Goal: Transaction & Acquisition: Purchase product/service

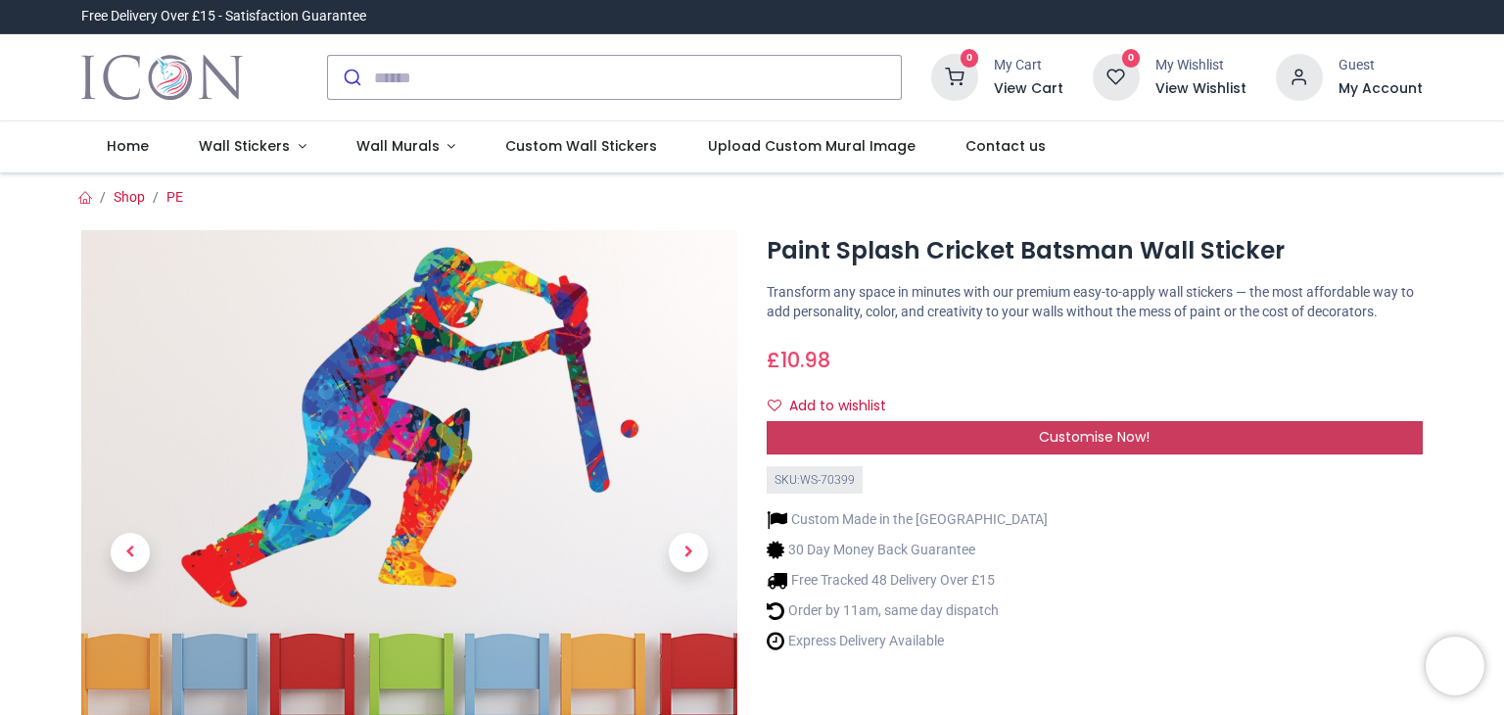
click at [1143, 431] on span "Customise Now!" at bounding box center [1094, 437] width 111 height 20
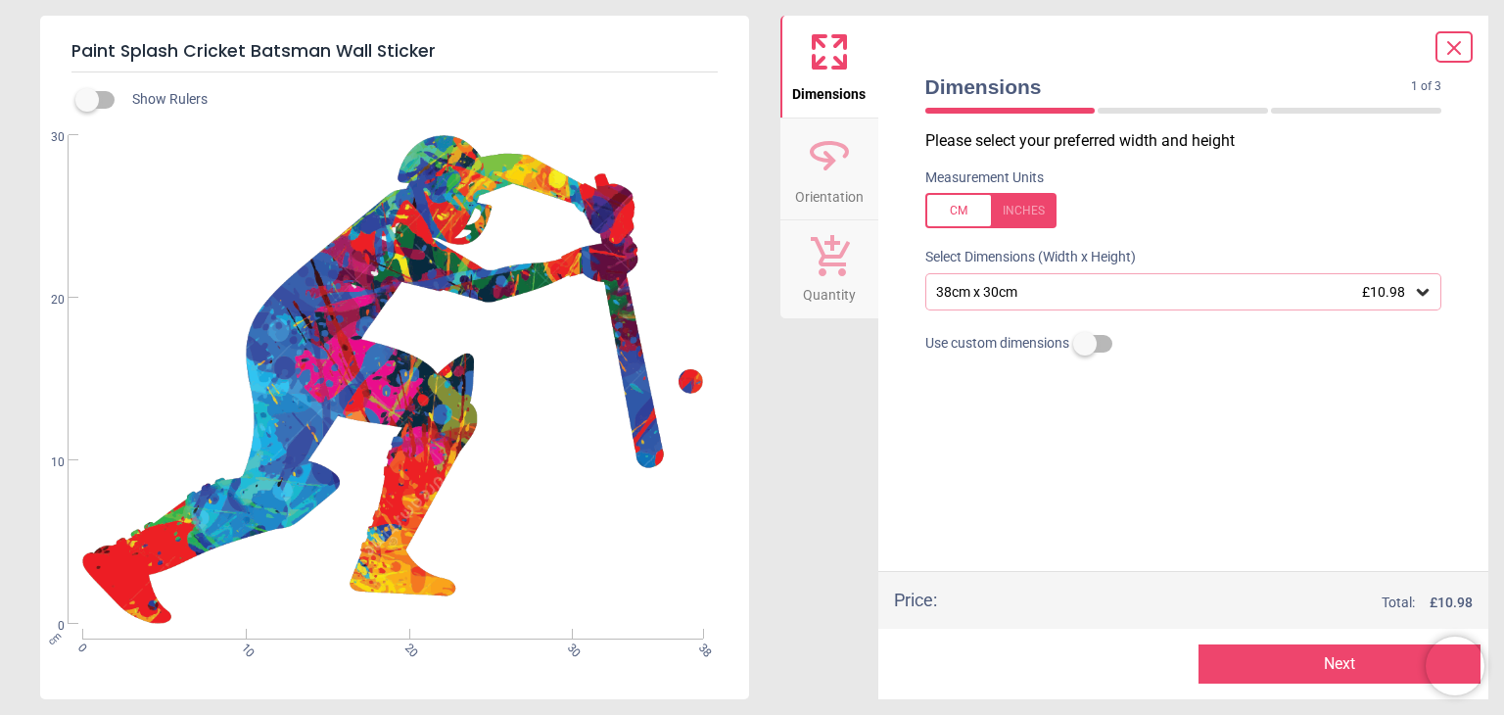
click at [1420, 292] on icon at bounding box center [1422, 292] width 12 height 7
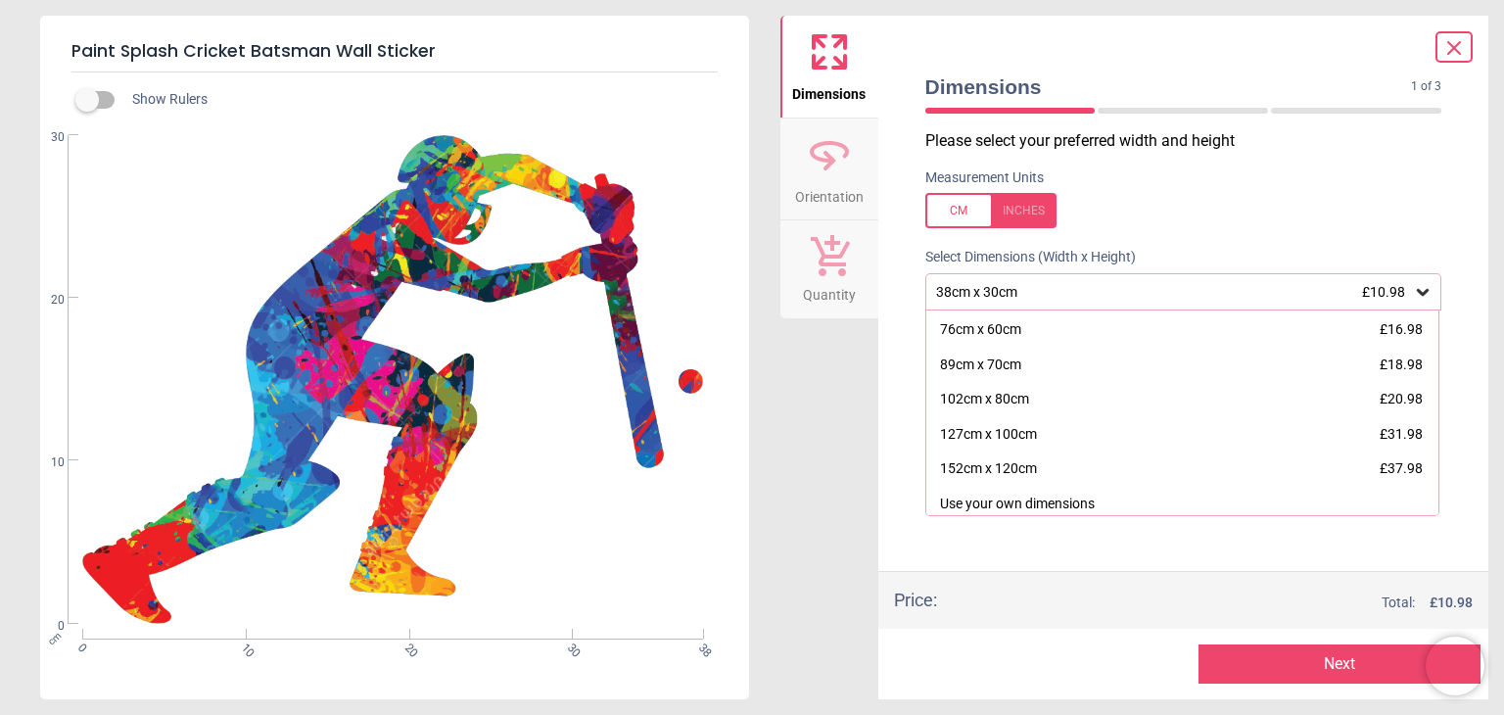
scroll to position [109, 0]
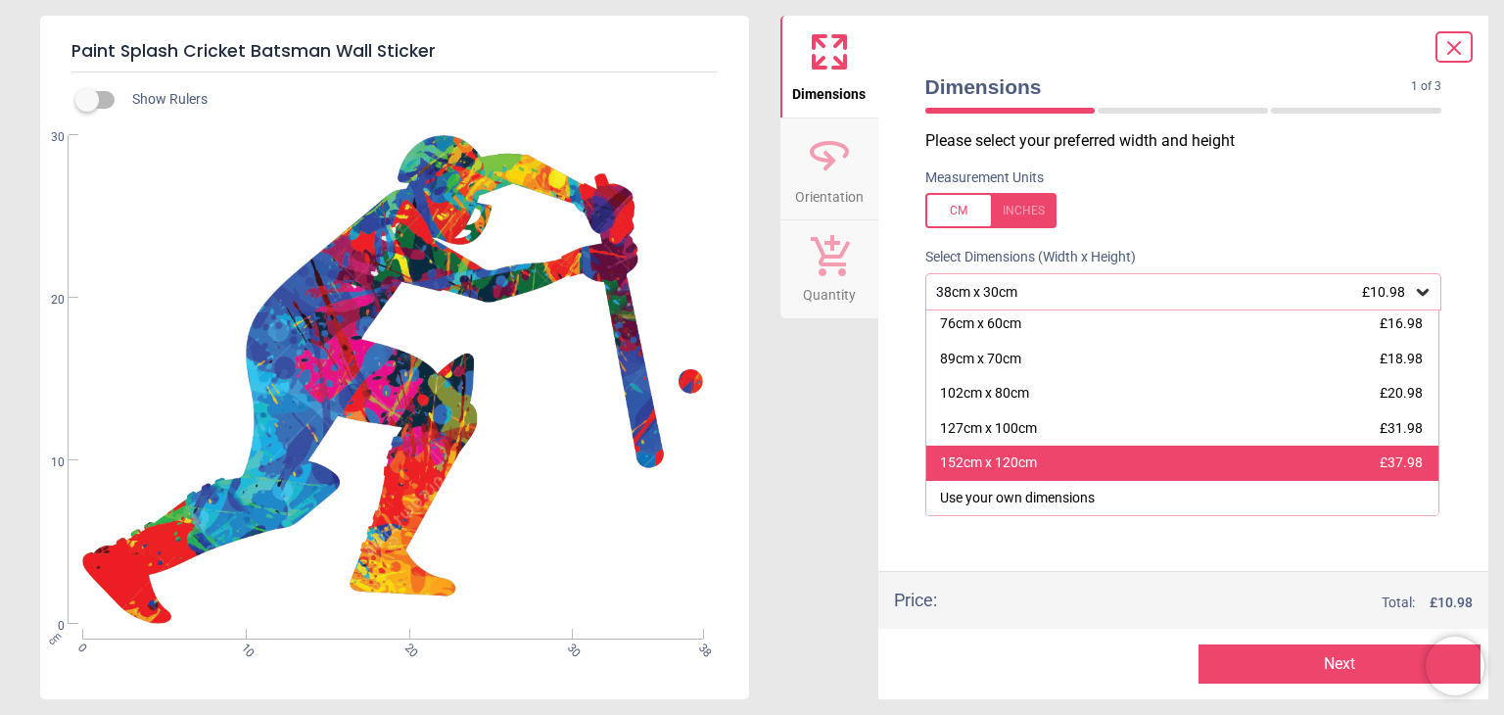
click at [1065, 462] on div "152cm x 120cm £37.98" at bounding box center [1182, 462] width 513 height 35
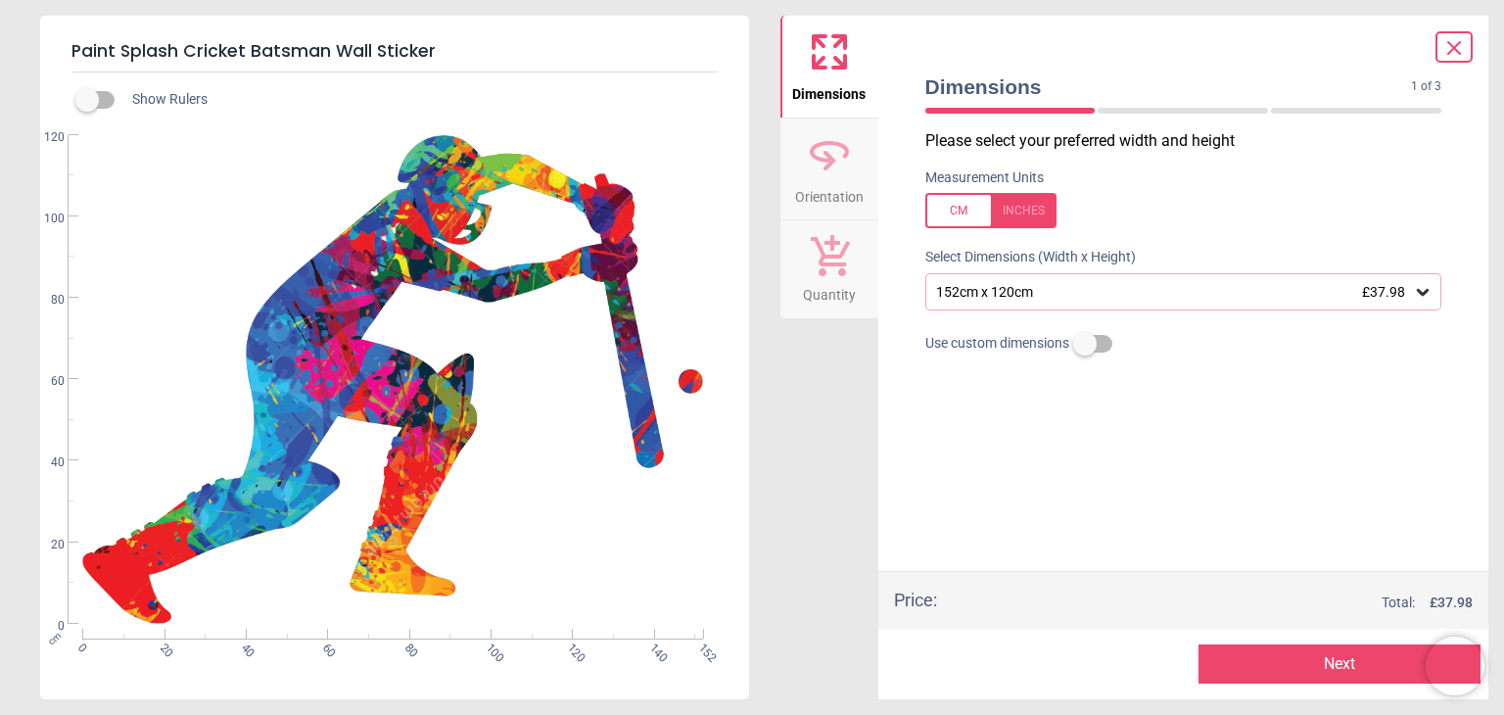
click at [765, 235] on div "Paint Splash Cricket Batsman Wall Sticker Show Rulers cm 0 20 40 60 80 100 120 …" at bounding box center [752, 357] width 1504 height 715
click at [1448, 44] on icon at bounding box center [1453, 47] width 23 height 23
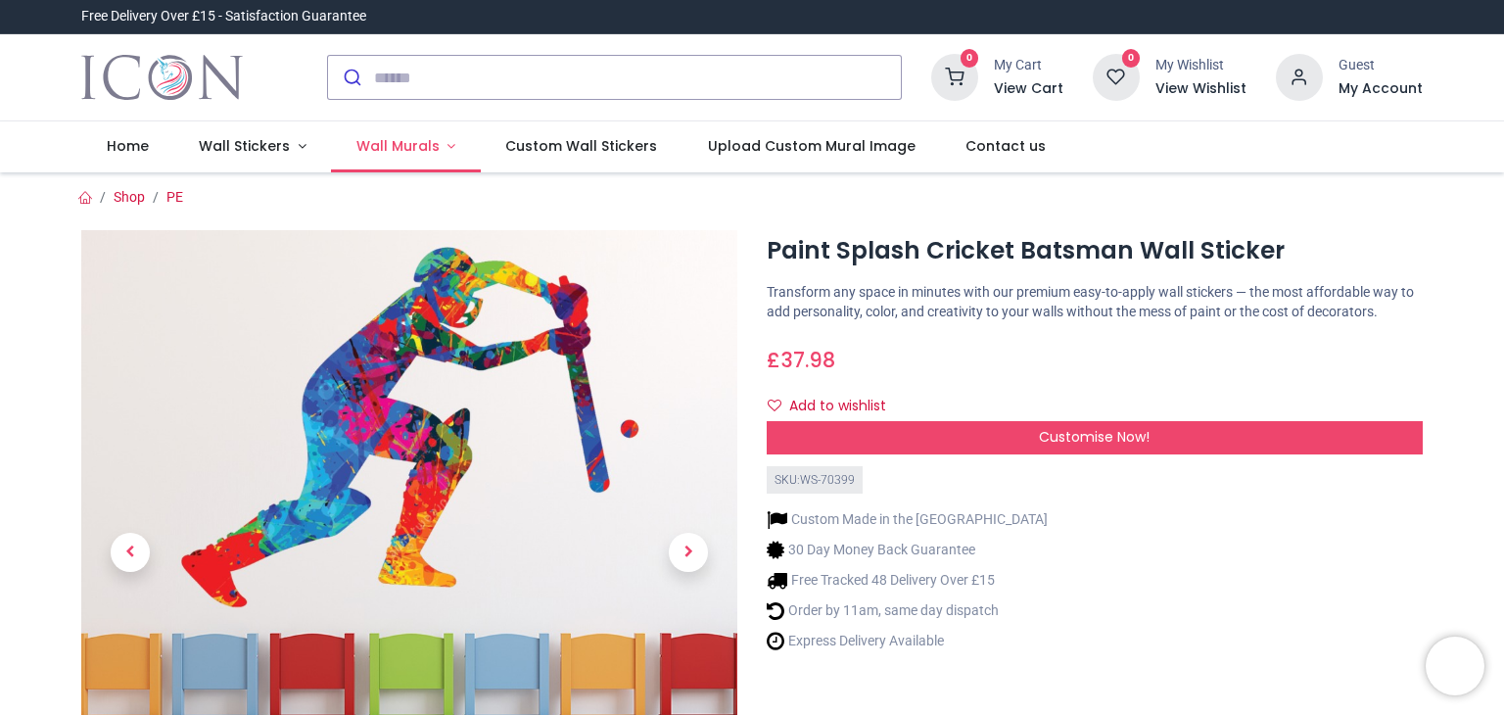
click at [421, 144] on span "Wall Murals" at bounding box center [397, 146] width 83 height 20
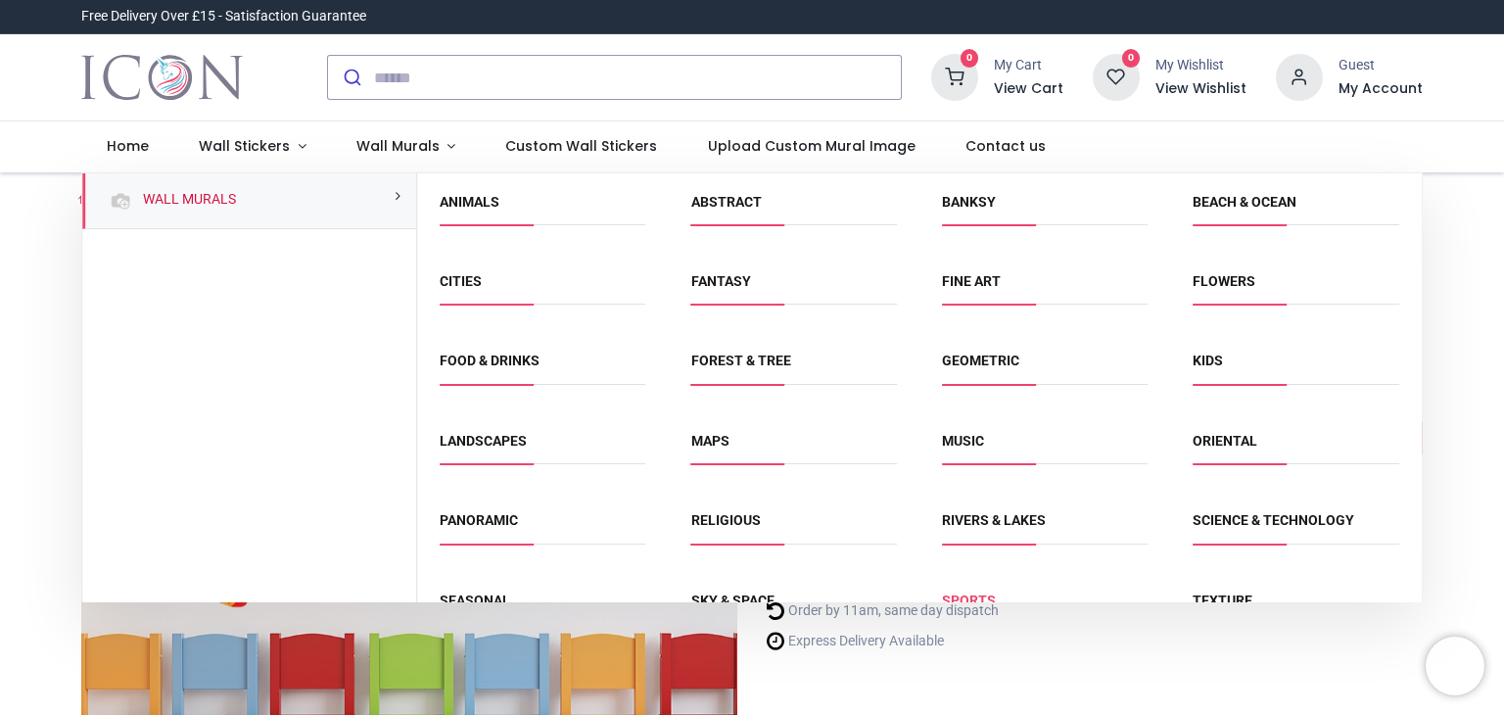
click at [966, 592] on link "Sports" at bounding box center [969, 600] width 54 height 16
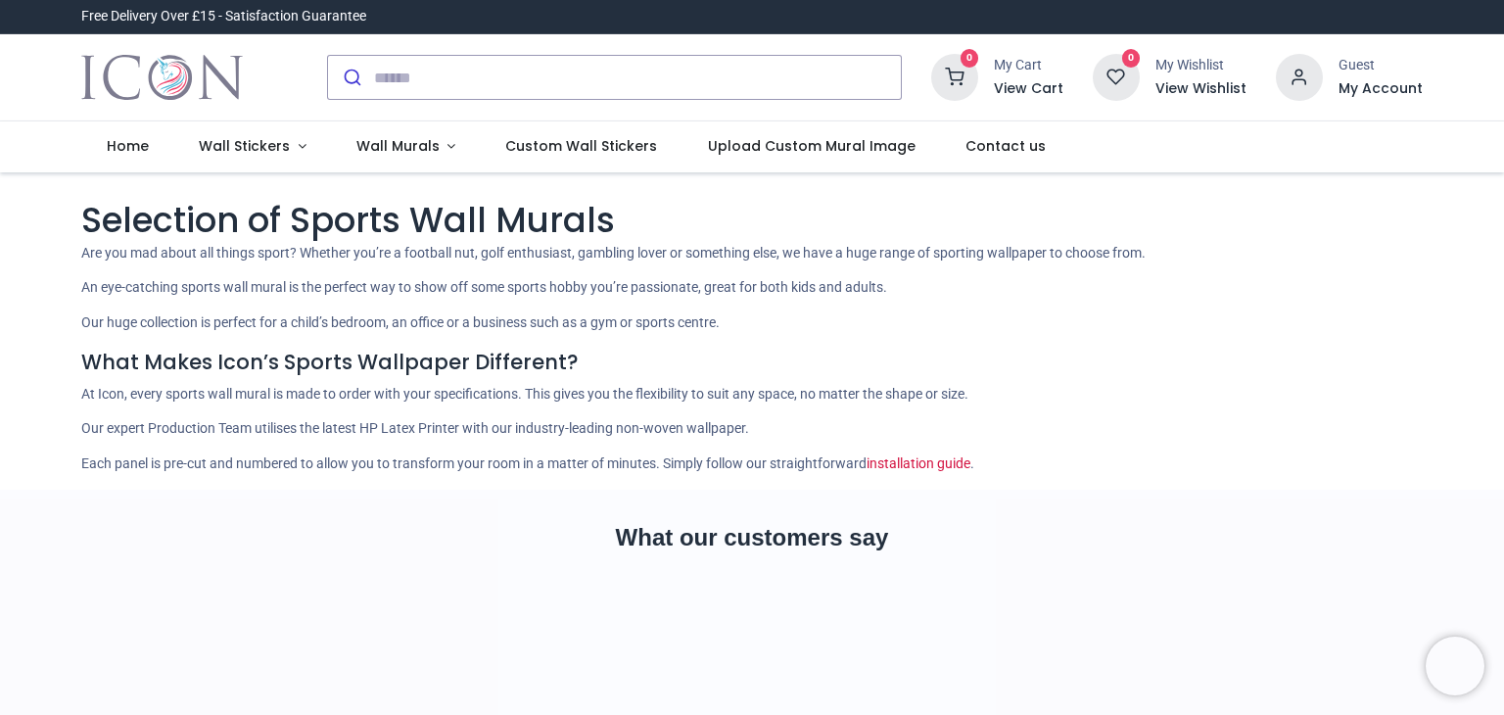
click at [1279, 310] on div "Selection of Sports Wall Murals Are you mad about all things sport? Whether you…" at bounding box center [751, 264] width 1341 height 137
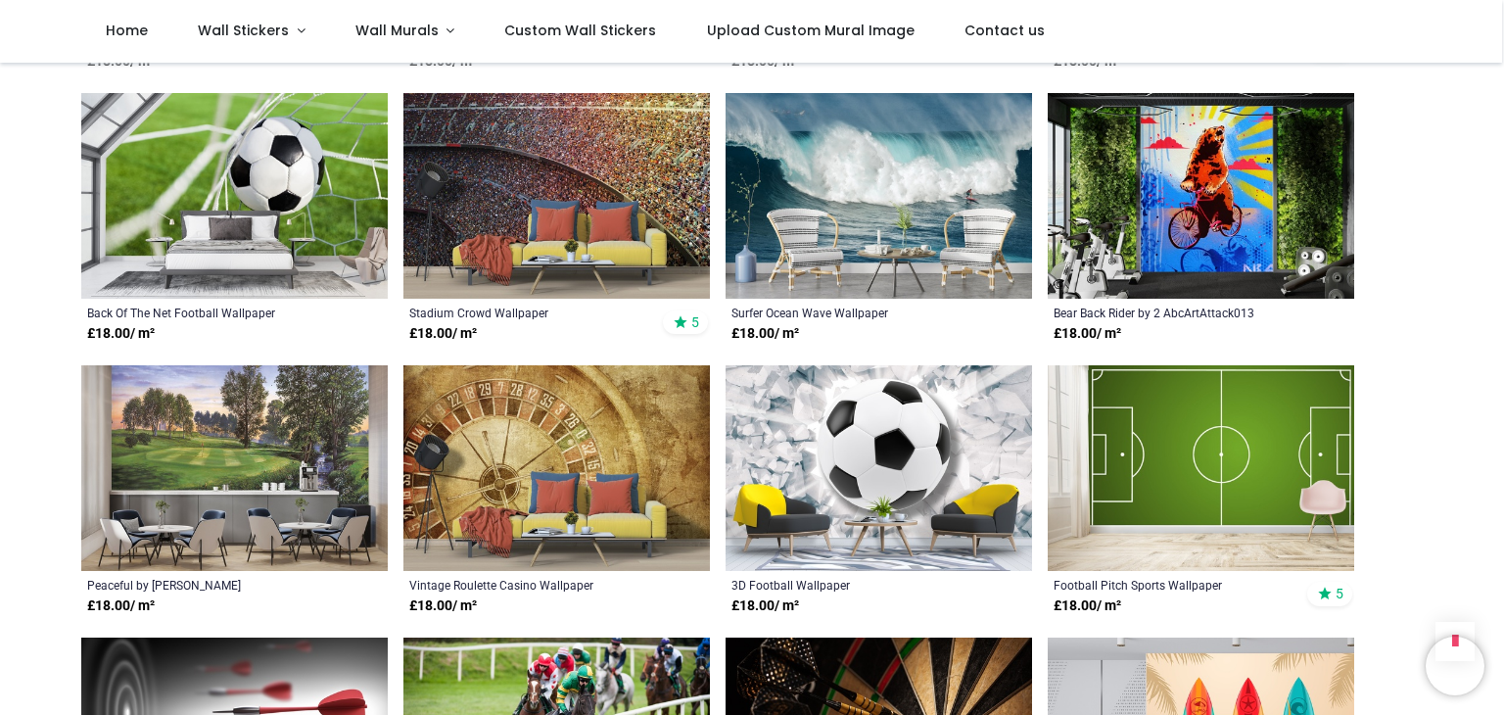
scroll to position [1449, 0]
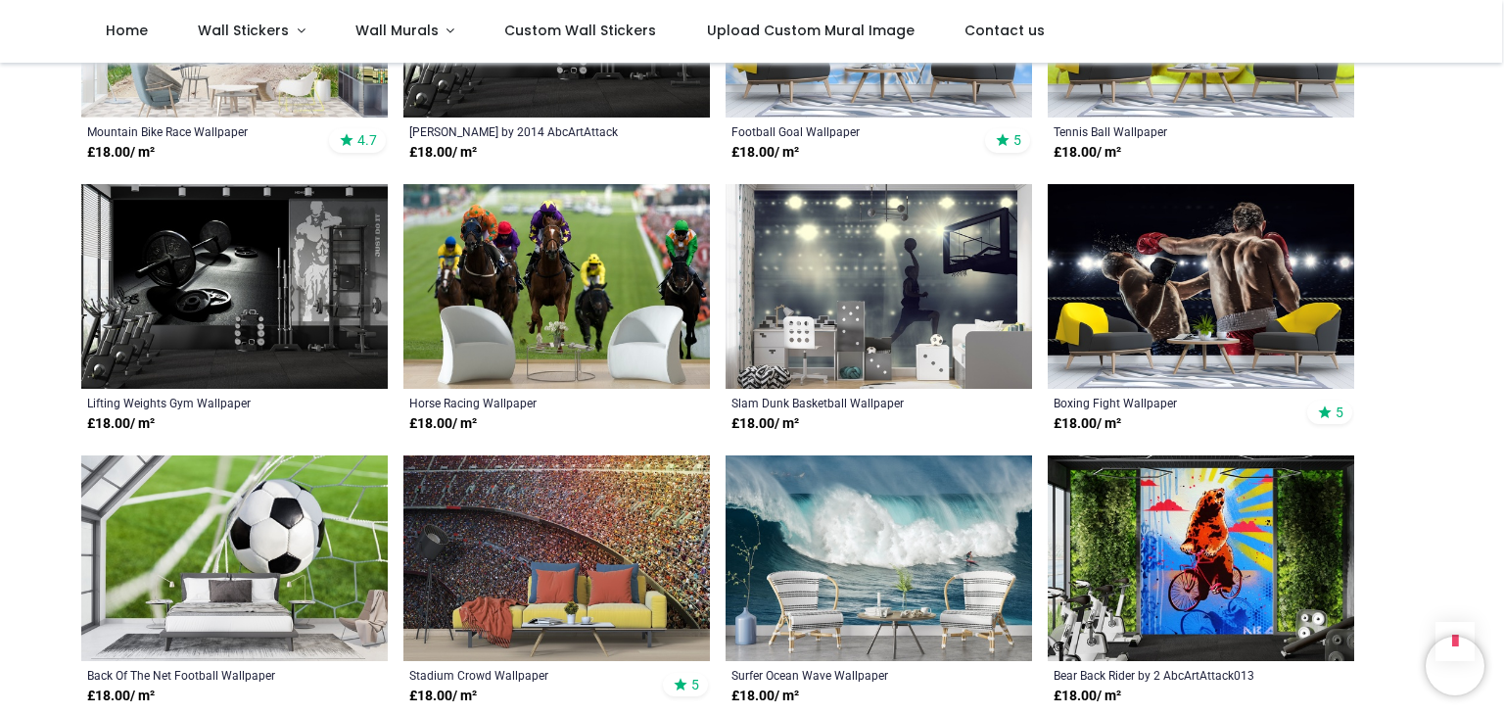
scroll to position [901, 0]
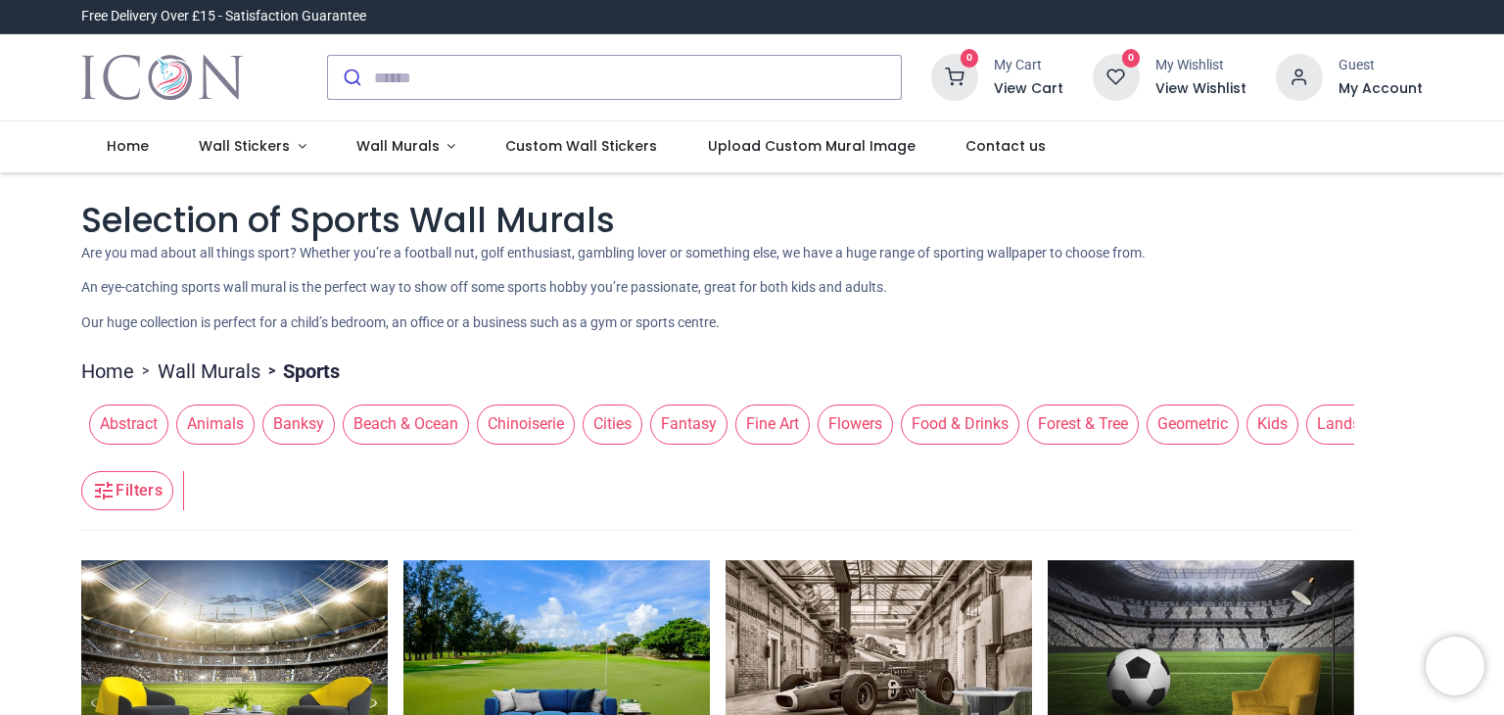
click at [220, 491] on header "Filters Filters" at bounding box center [717, 491] width 1273 height 78
click at [160, 487] on button "Filters" at bounding box center [127, 490] width 92 height 39
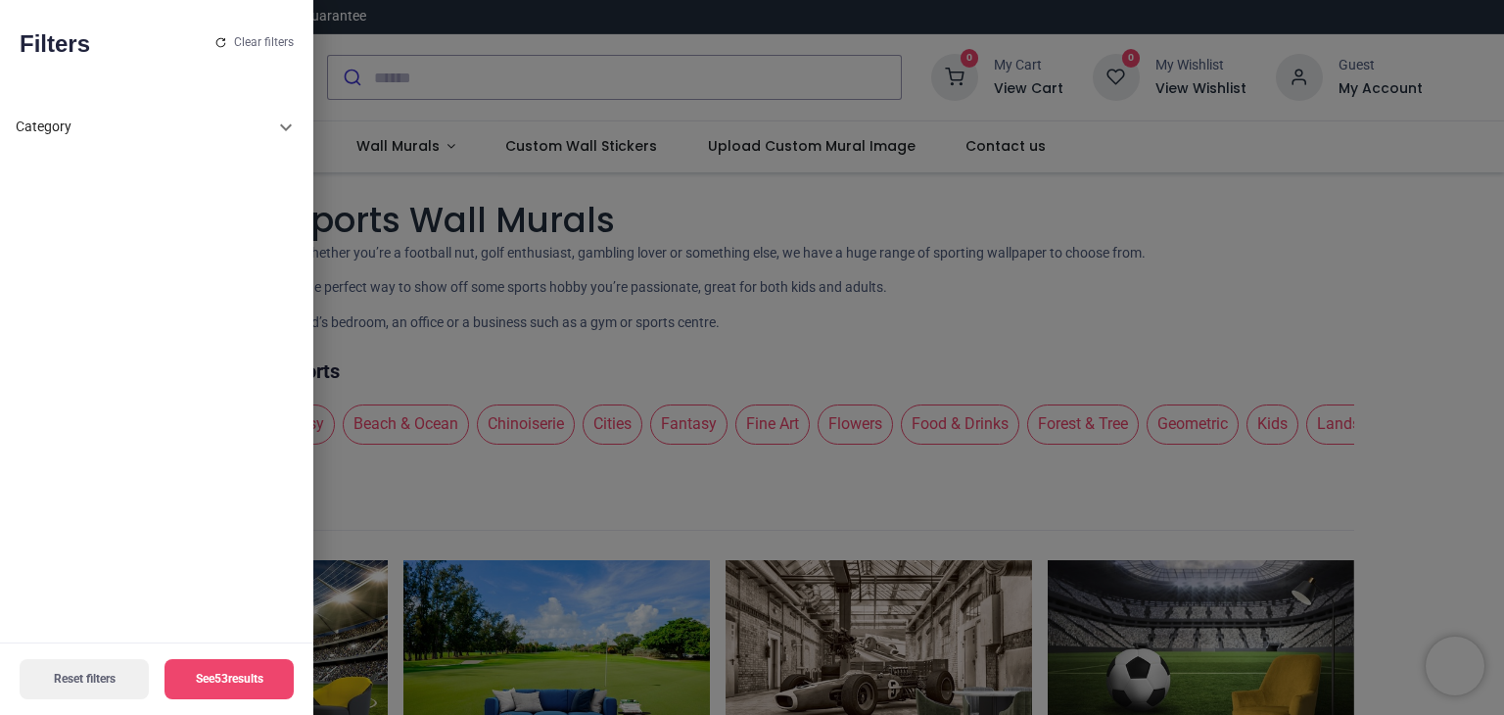
click at [749, 513] on div at bounding box center [752, 357] width 1504 height 715
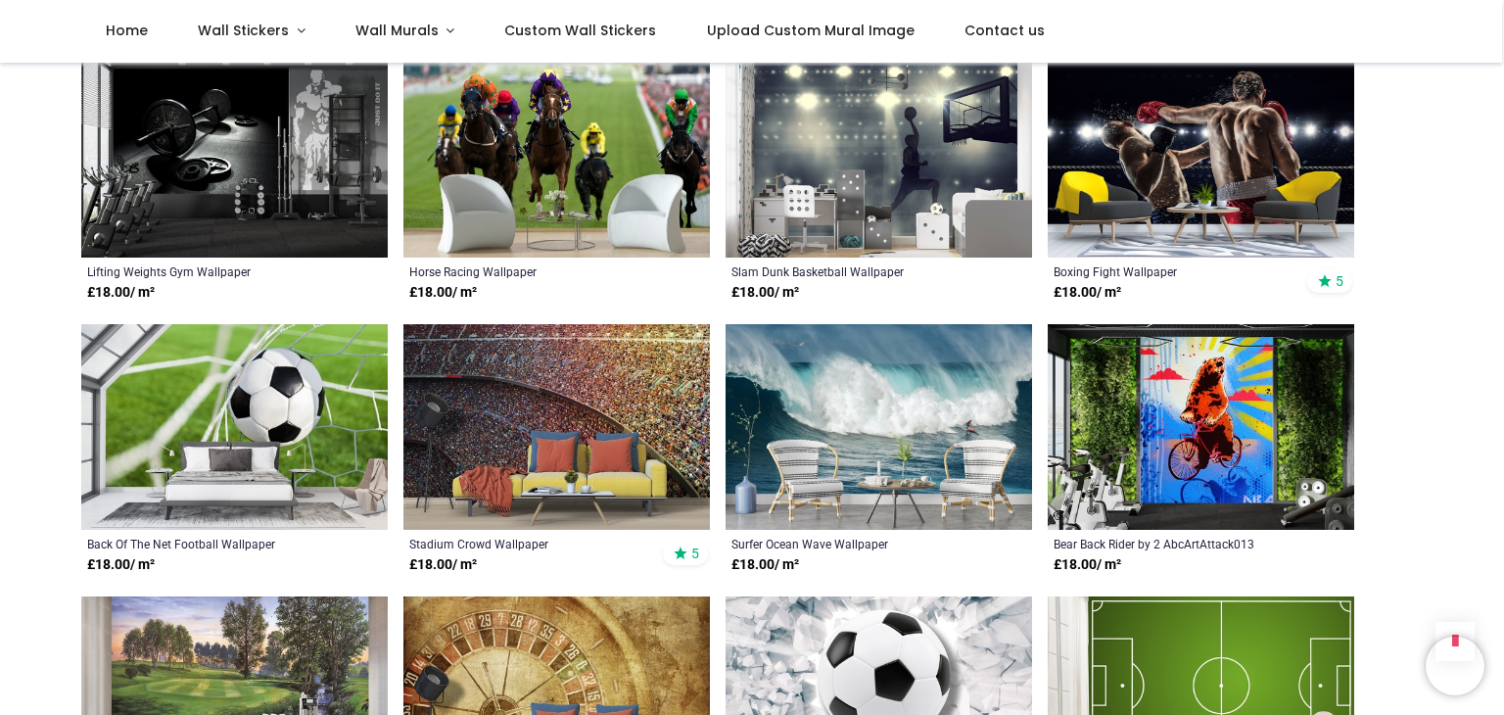
scroll to position [1410, 0]
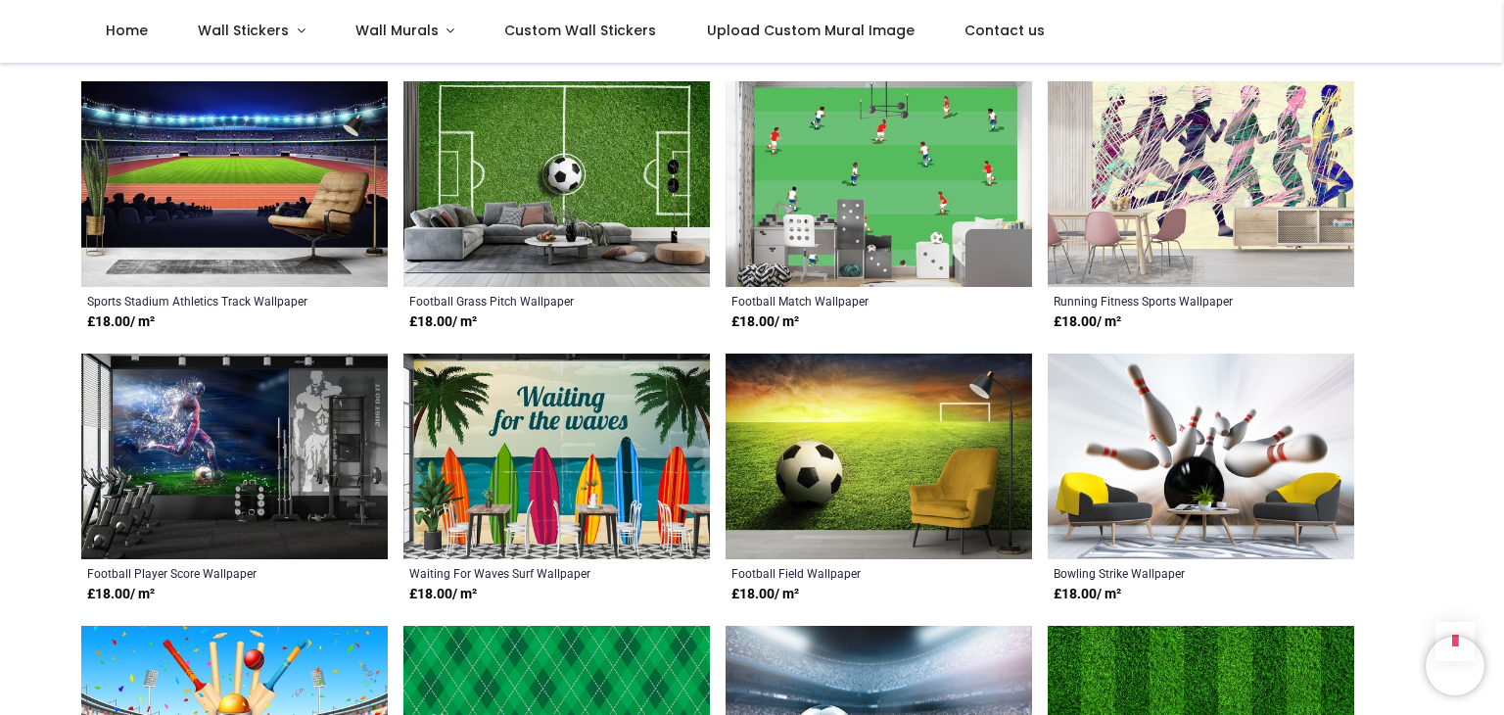
scroll to position [3093, 0]
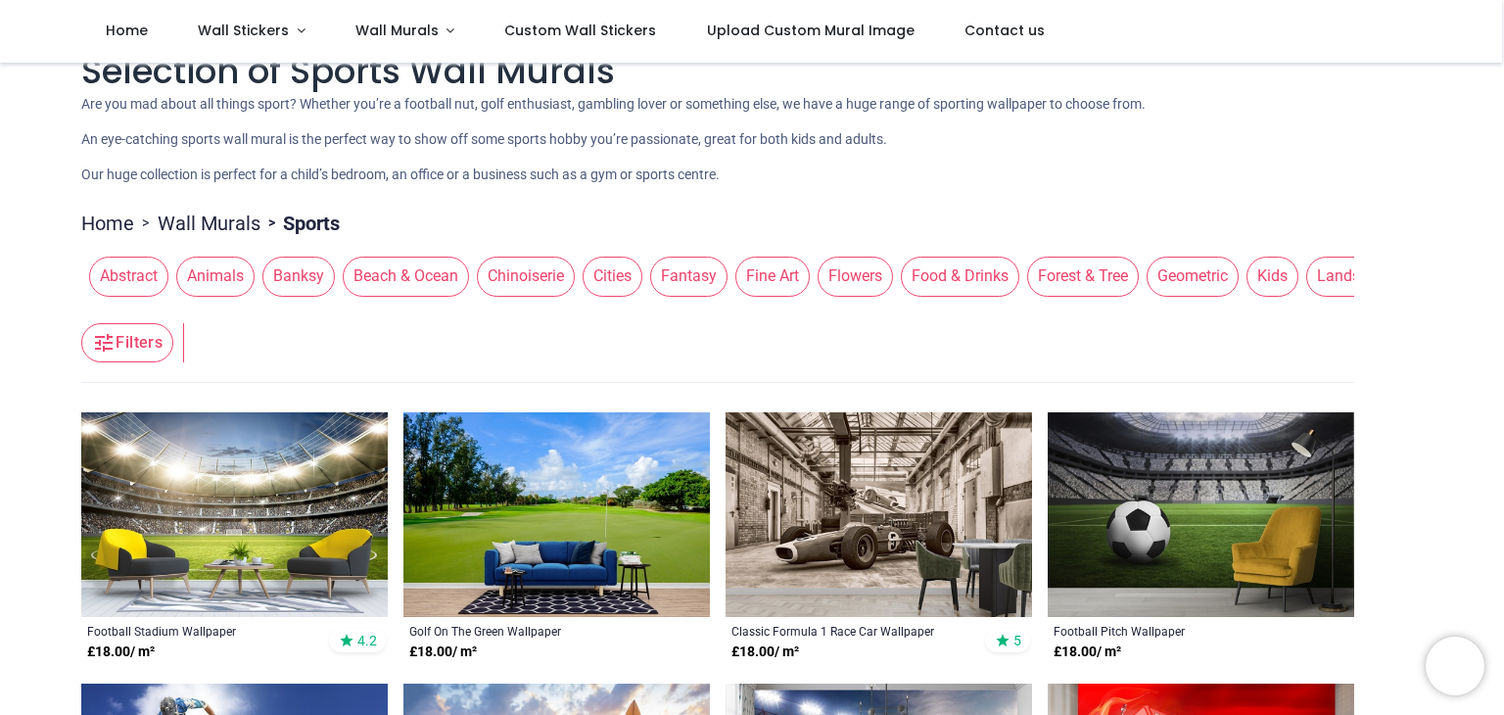
scroll to position [157, 0]
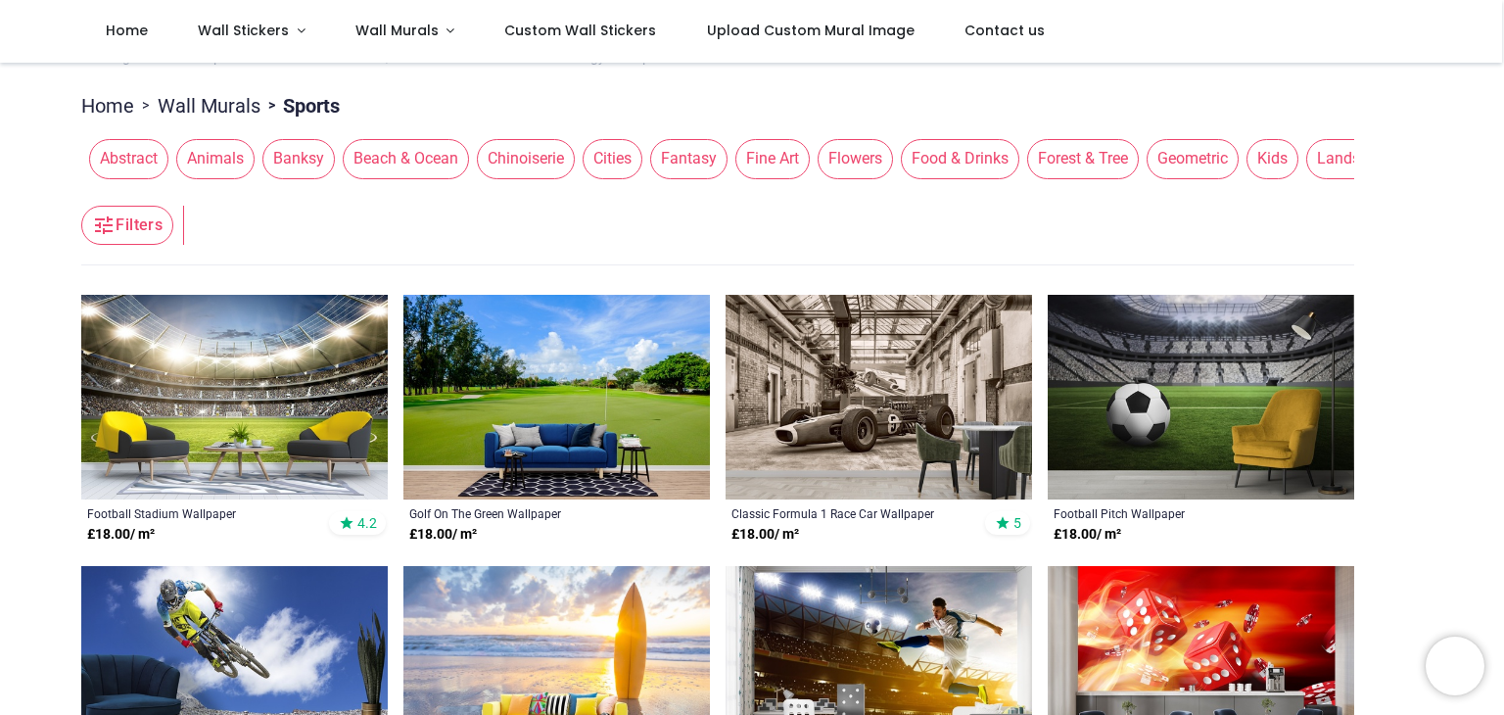
click at [1189, 411] on img at bounding box center [1200, 398] width 306 height 206
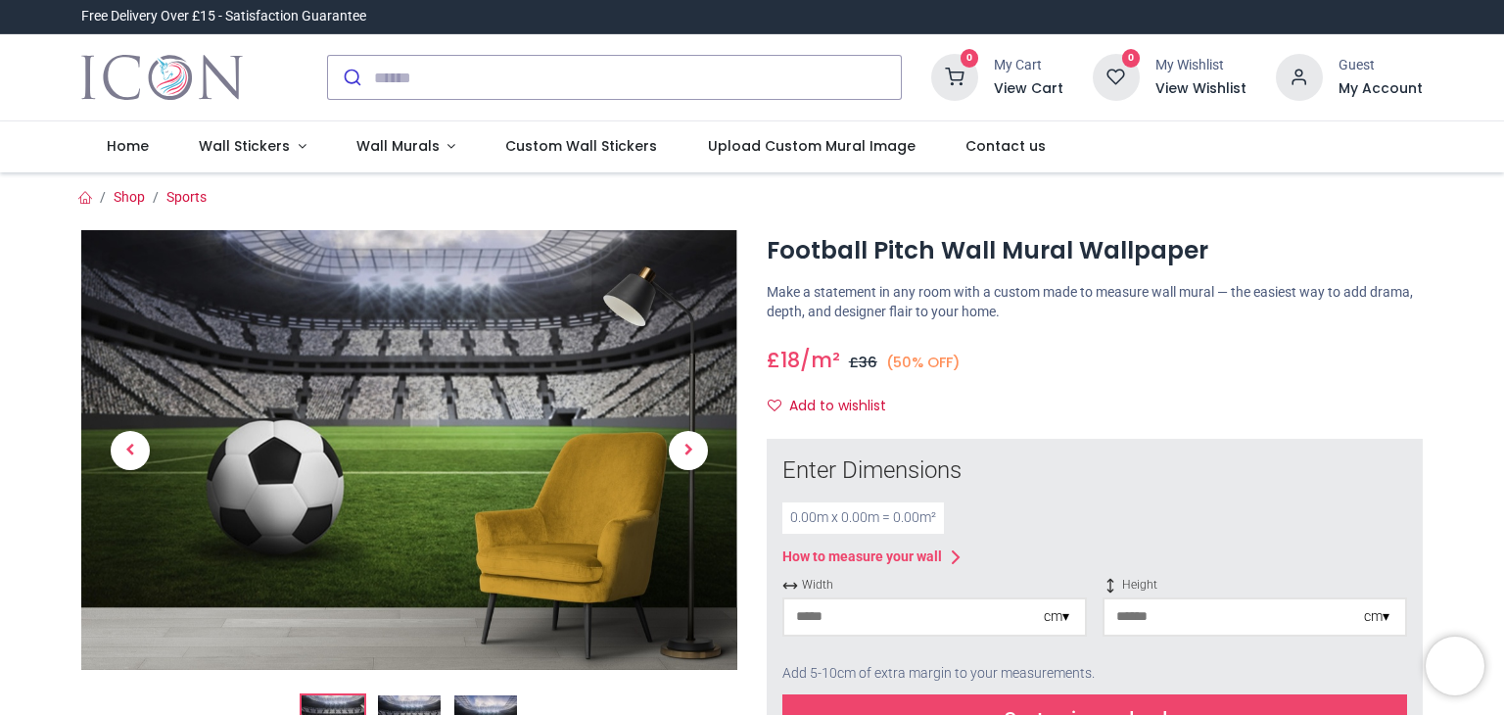
click at [1061, 620] on div "cm ▾" at bounding box center [1055, 617] width 25 height 20
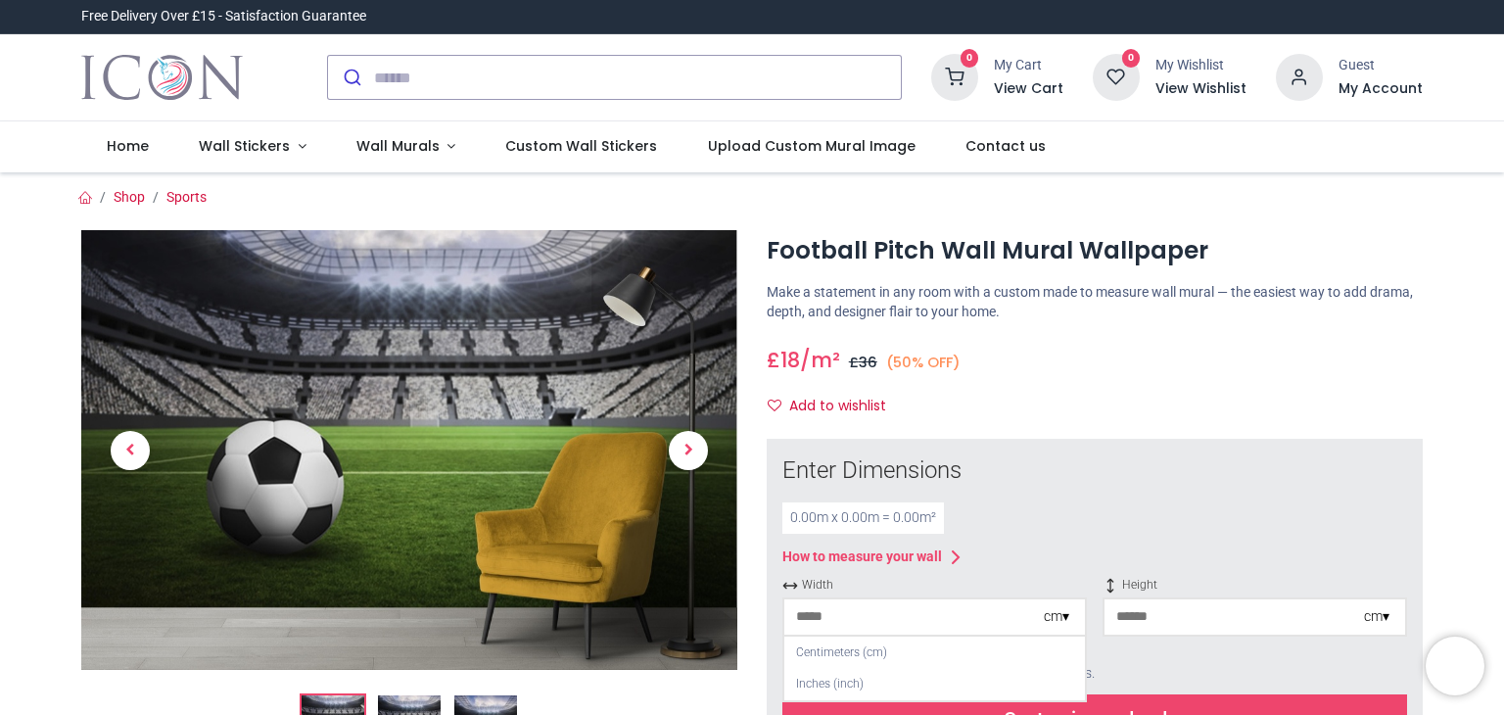
click at [1174, 554] on div "How to measure your wall" at bounding box center [1094, 556] width 625 height 23
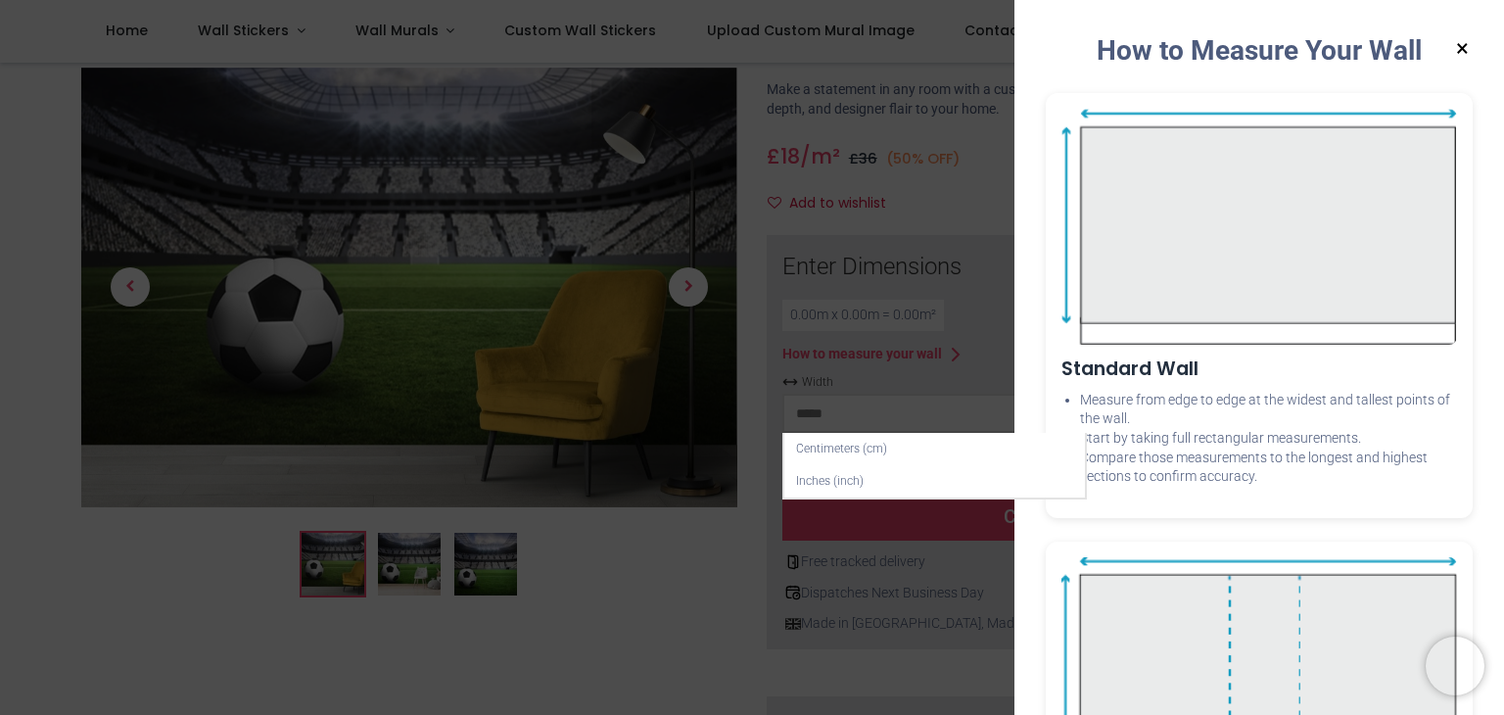
scroll to position [117, 0]
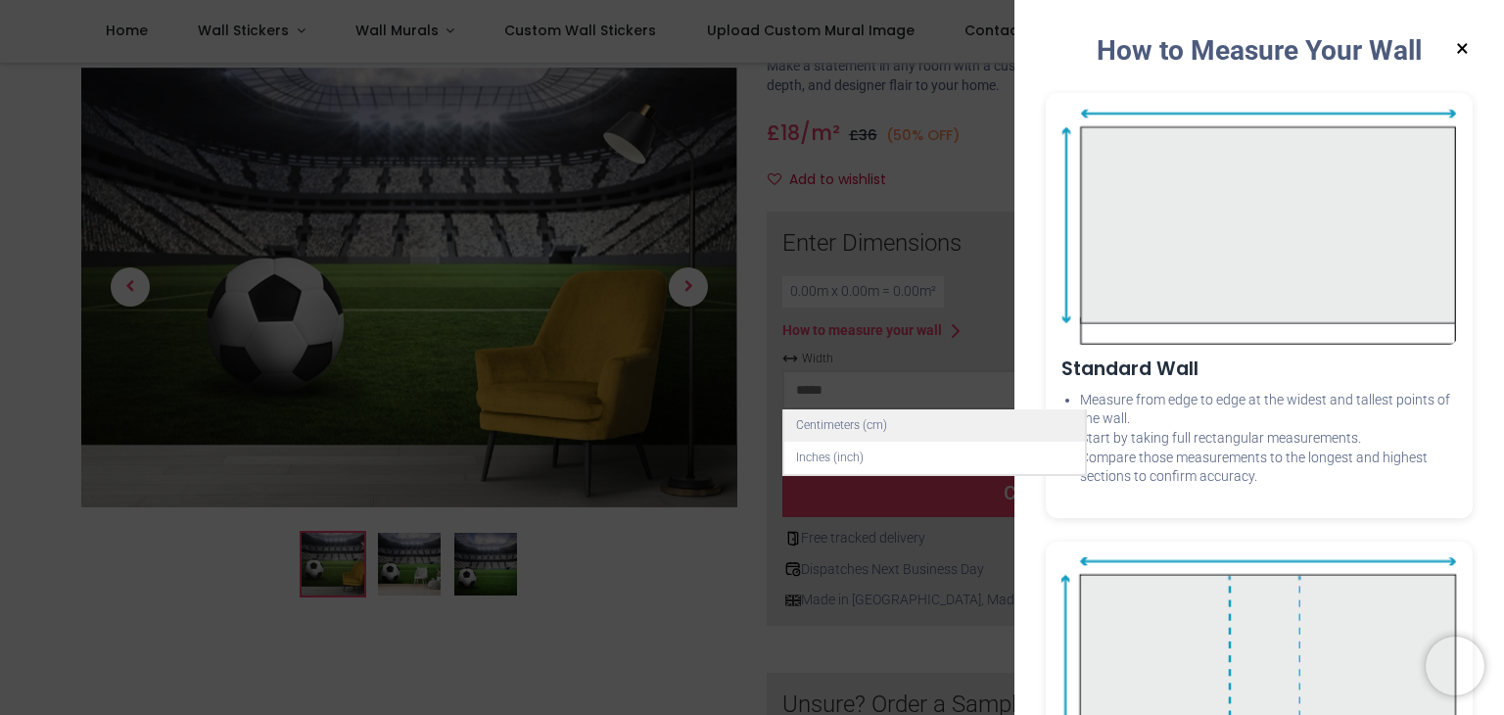
click at [847, 416] on div "Centimeters (cm)" at bounding box center [934, 425] width 301 height 32
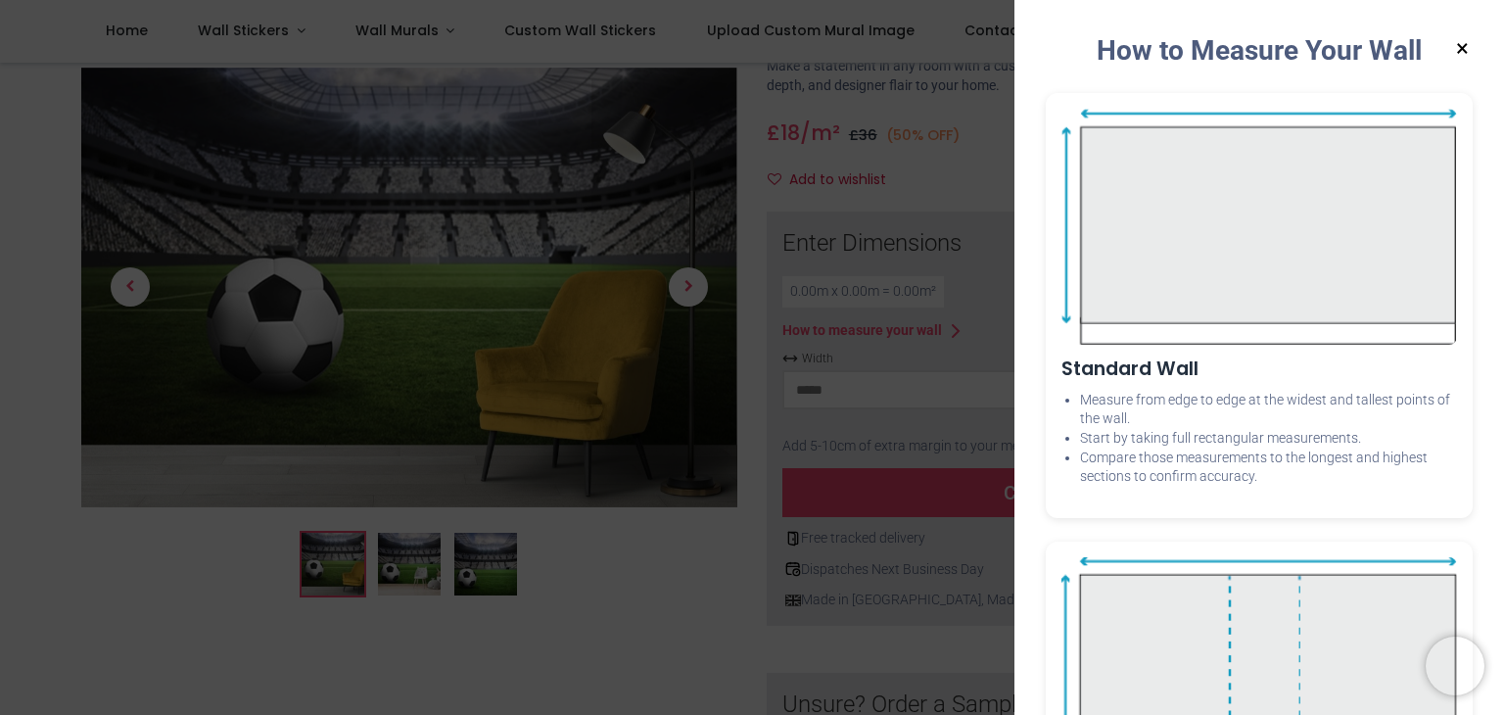
click at [1458, 44] on button "×" at bounding box center [1462, 48] width 24 height 35
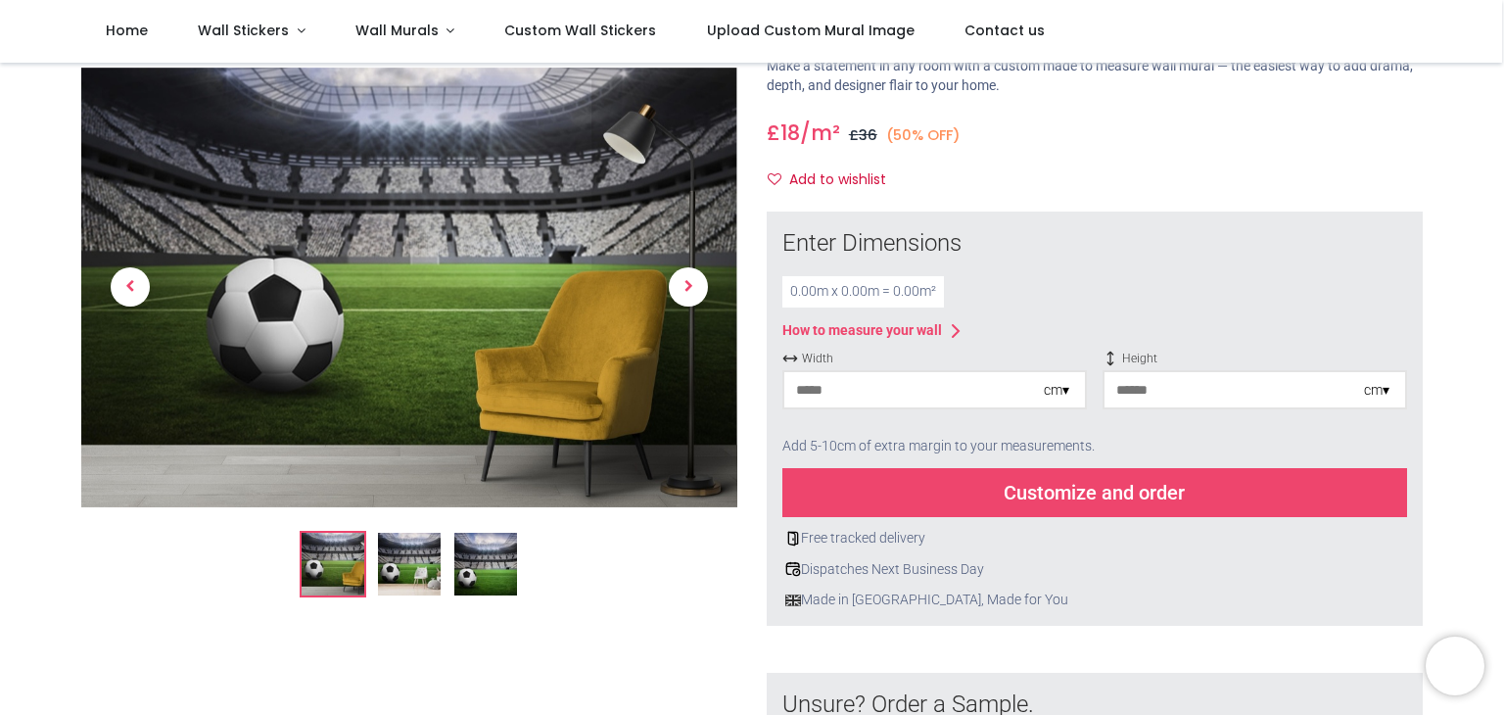
click at [823, 394] on input "number" at bounding box center [913, 389] width 259 height 35
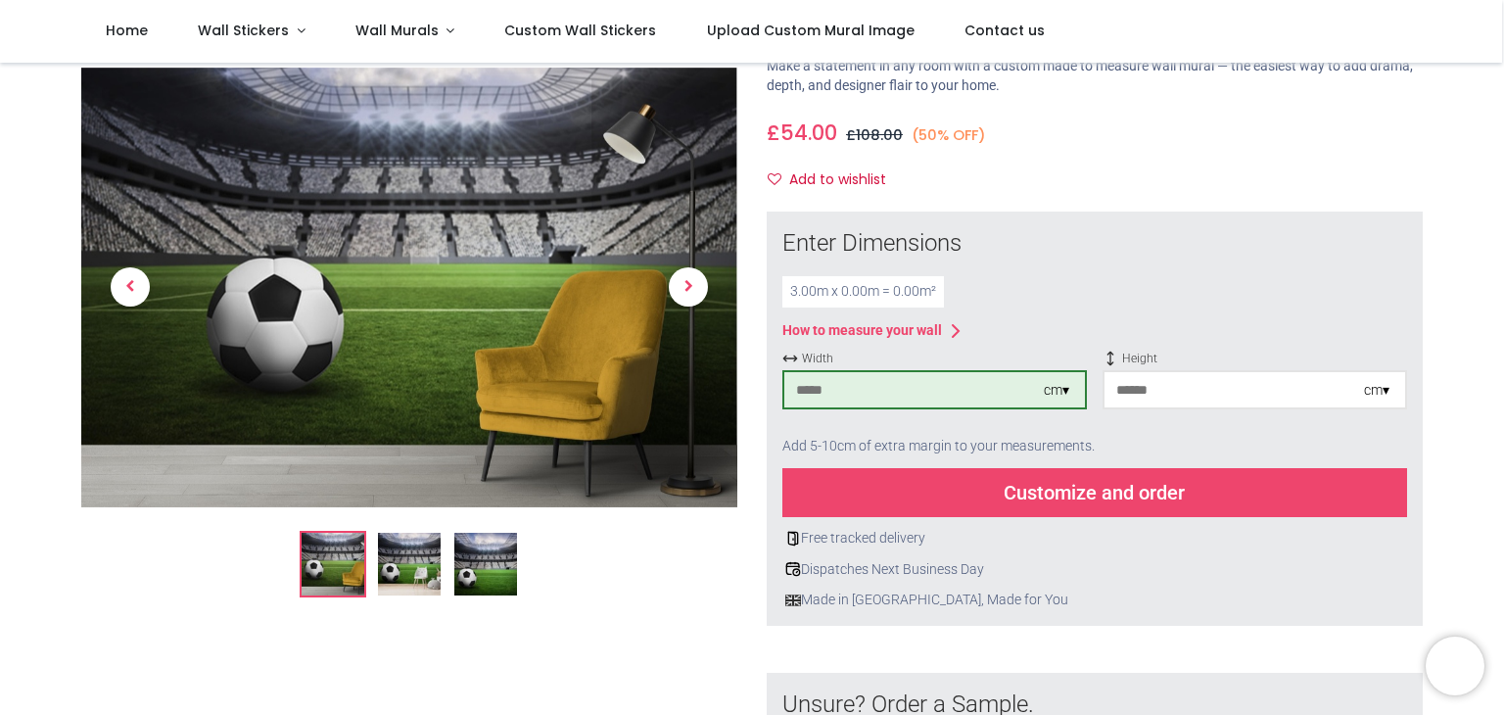
type input "***"
click at [1186, 395] on input "number" at bounding box center [1233, 389] width 259 height 35
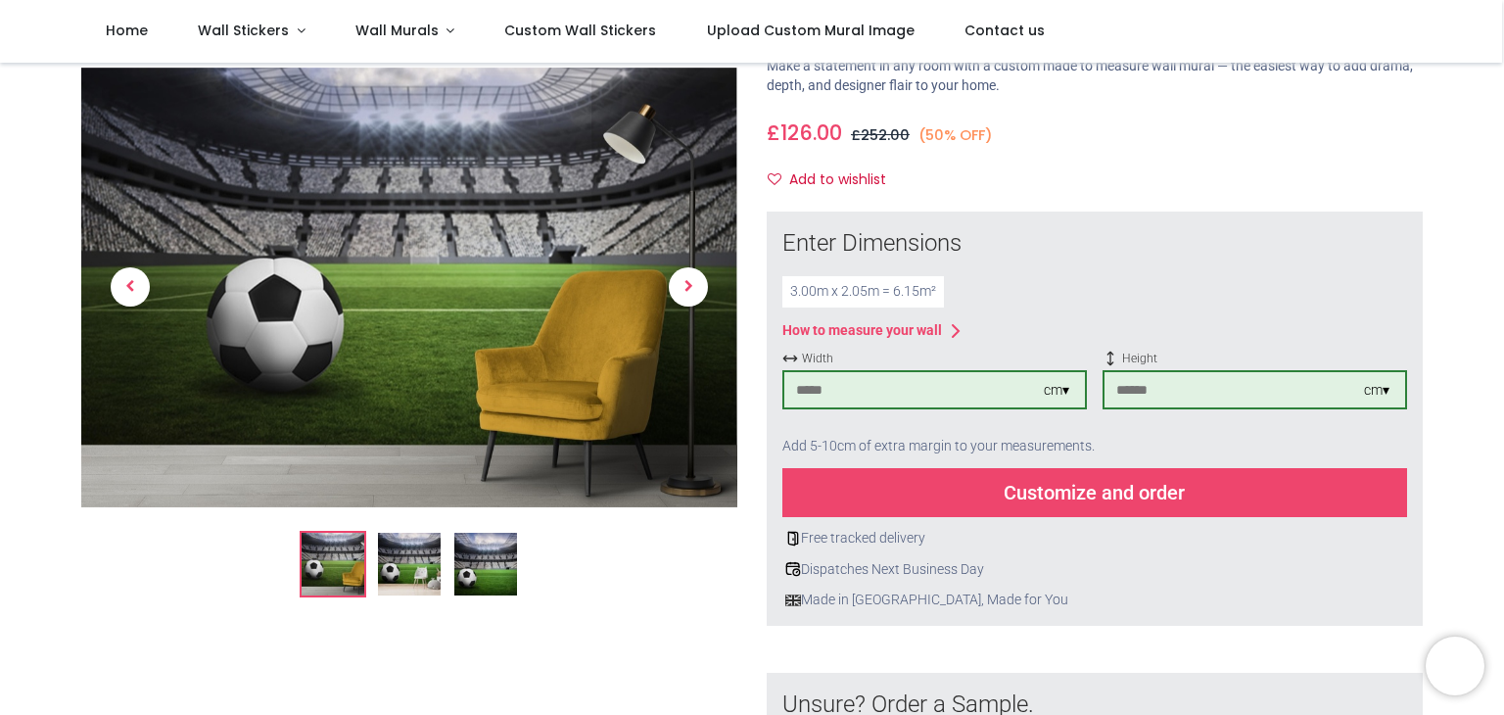
type input "***"
click at [1088, 496] on div "Customize and order" at bounding box center [1094, 492] width 625 height 49
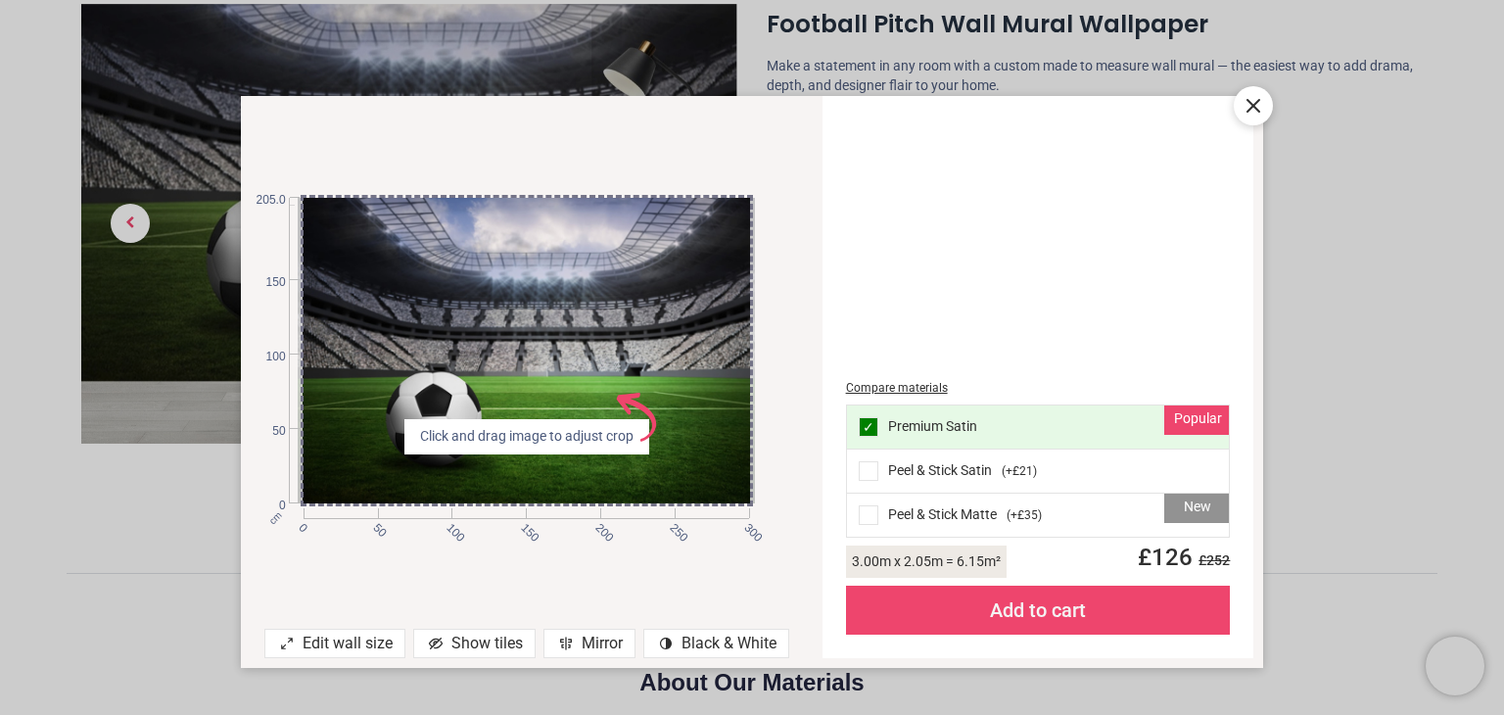
click at [1257, 111] on icon at bounding box center [1252, 105] width 23 height 23
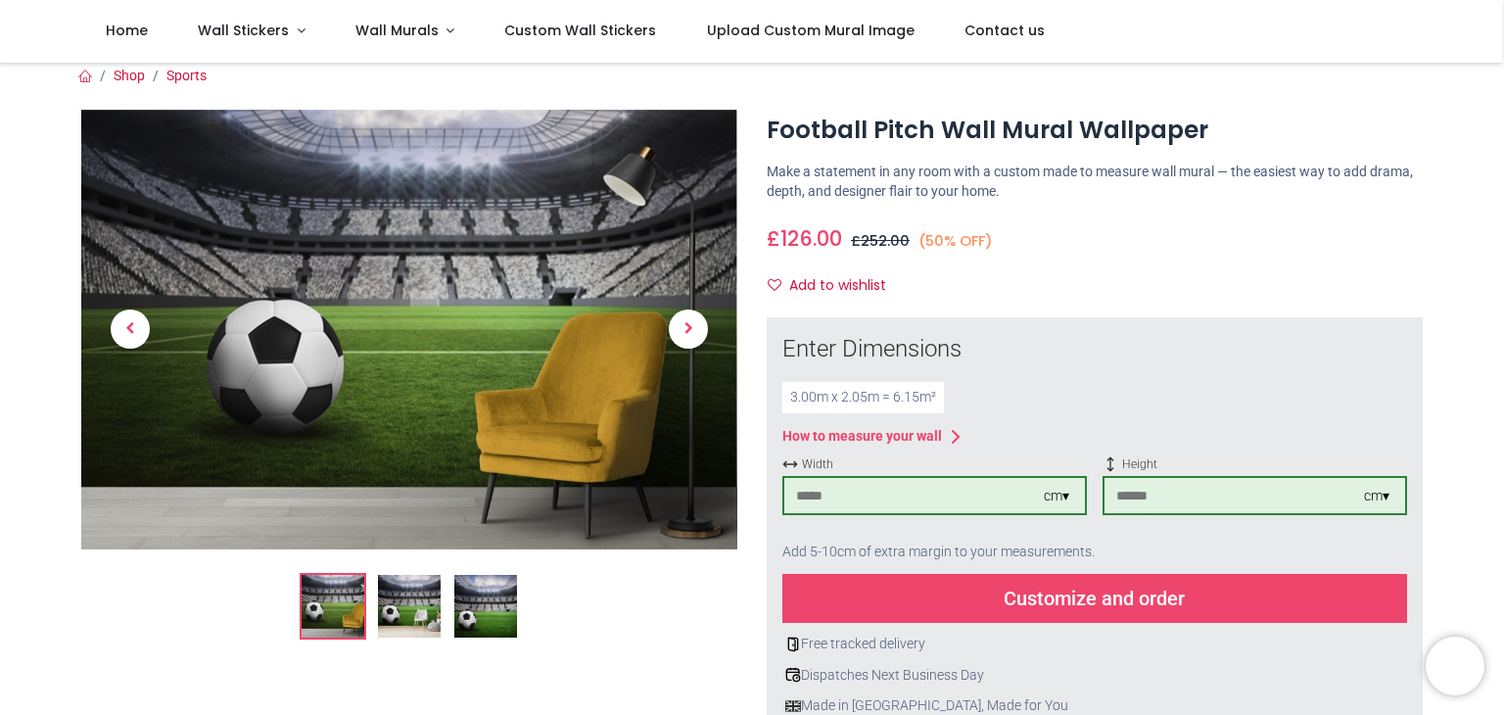
scroll to position [0, 0]
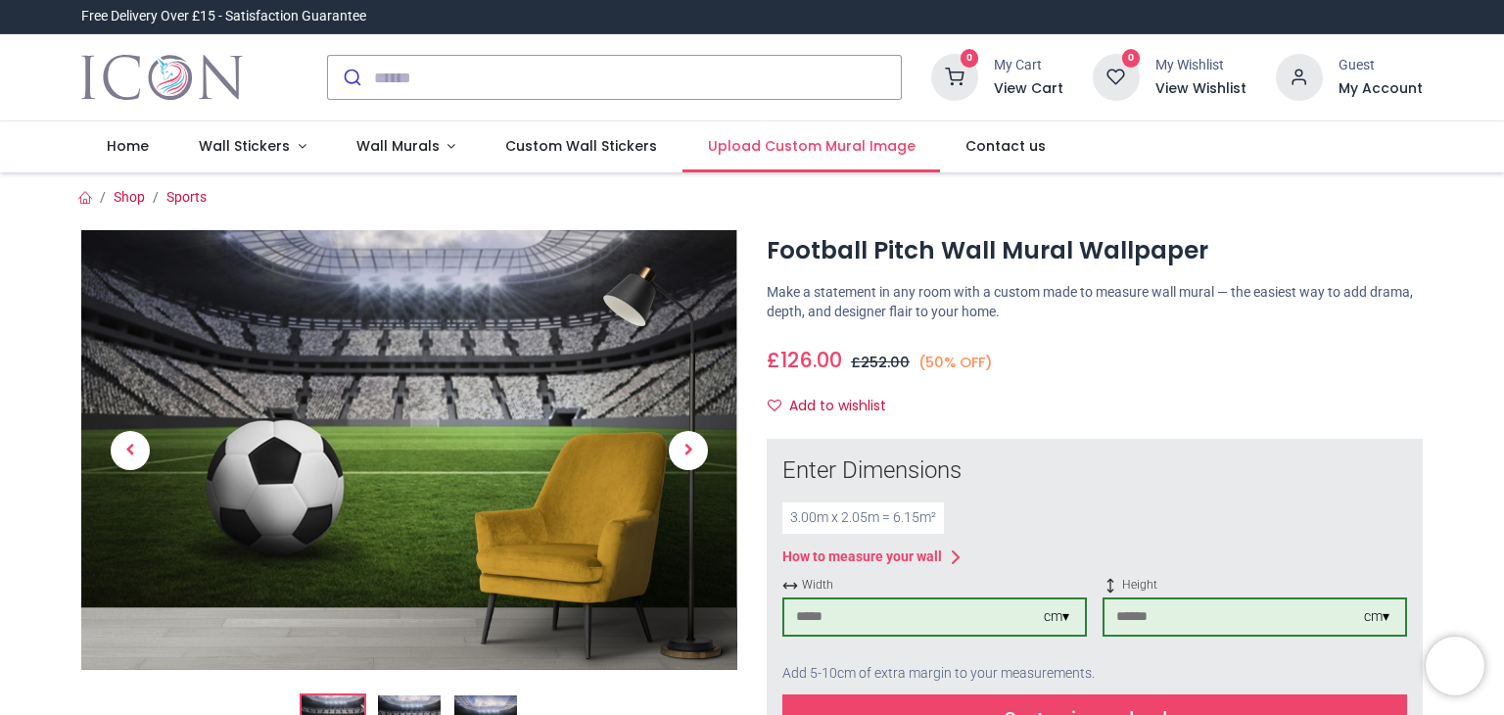
click at [784, 149] on span "Upload Custom Mural Image" at bounding box center [812, 146] width 208 height 20
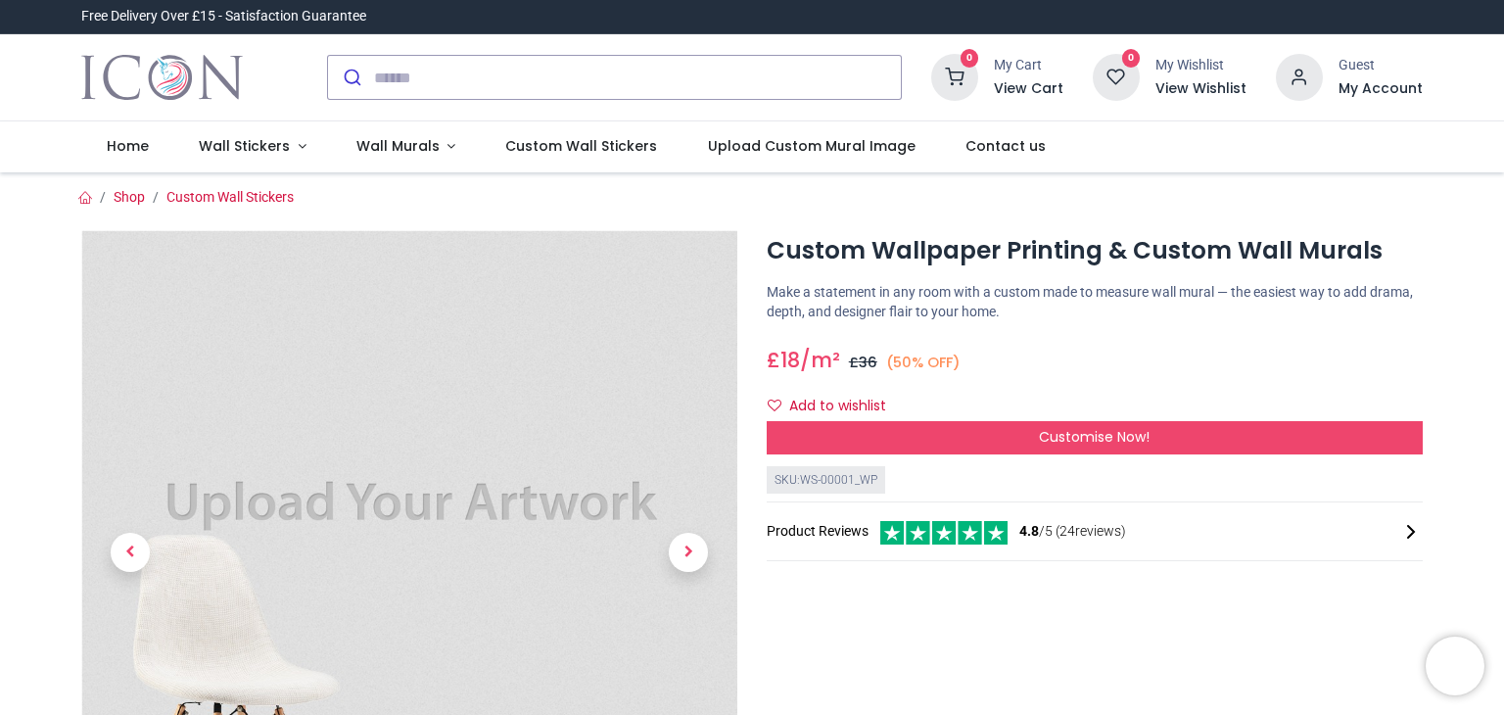
click at [749, 633] on div at bounding box center [409, 604] width 685 height 749
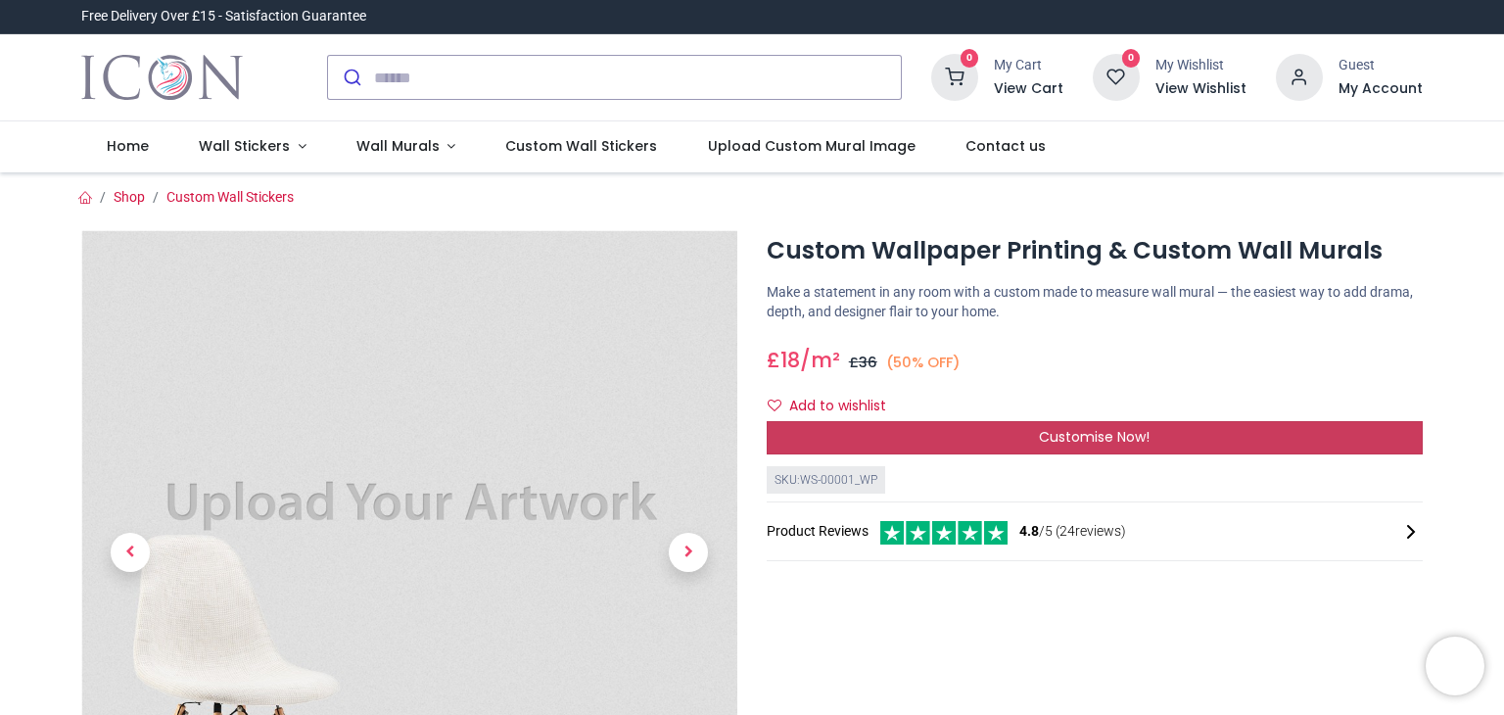
click at [1235, 432] on div "Customise Now!" at bounding box center [1094, 437] width 656 height 33
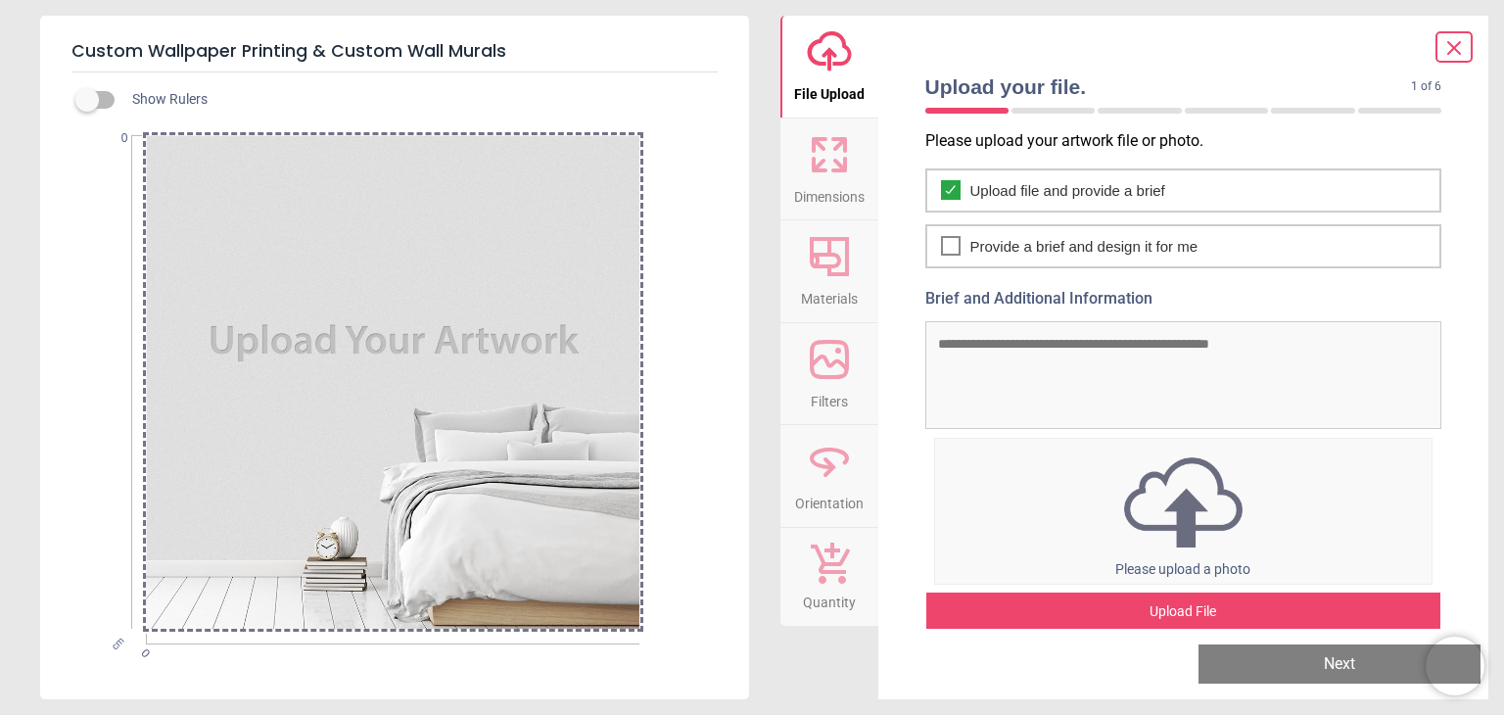
click at [1159, 517] on img at bounding box center [1183, 502] width 497 height 102
click at [1191, 506] on img at bounding box center [1183, 502] width 497 height 102
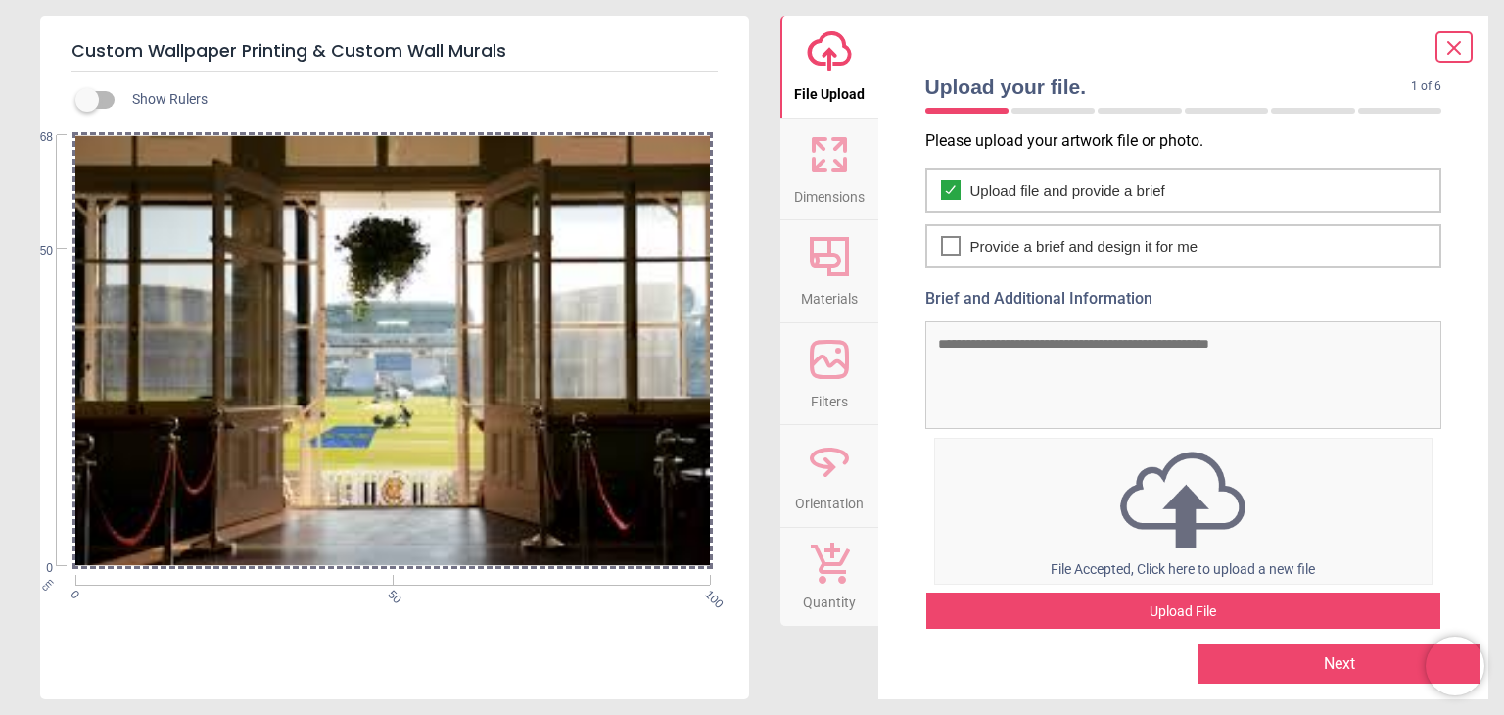
click at [1206, 604] on div "Upload File" at bounding box center [1183, 611] width 515 height 39
click at [1328, 654] on button "Next" at bounding box center [1339, 663] width 282 height 39
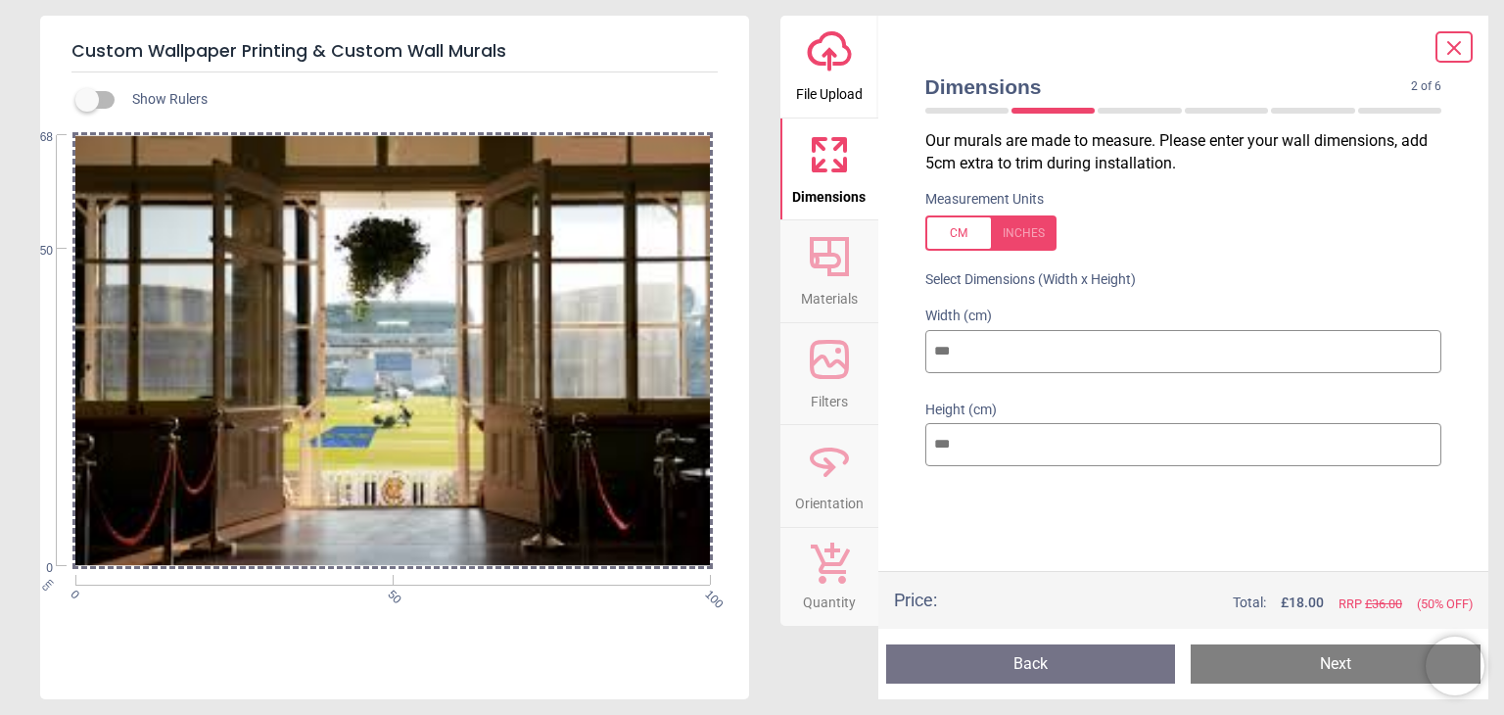
drag, startPoint x: 971, startPoint y: 348, endPoint x: 871, endPoint y: 355, distance: 100.2
click at [871, 355] on div "upload-cloud-line File Upload Dimensions Crop Materials Filters Orientation Qua…" at bounding box center [1134, 357] width 709 height 683
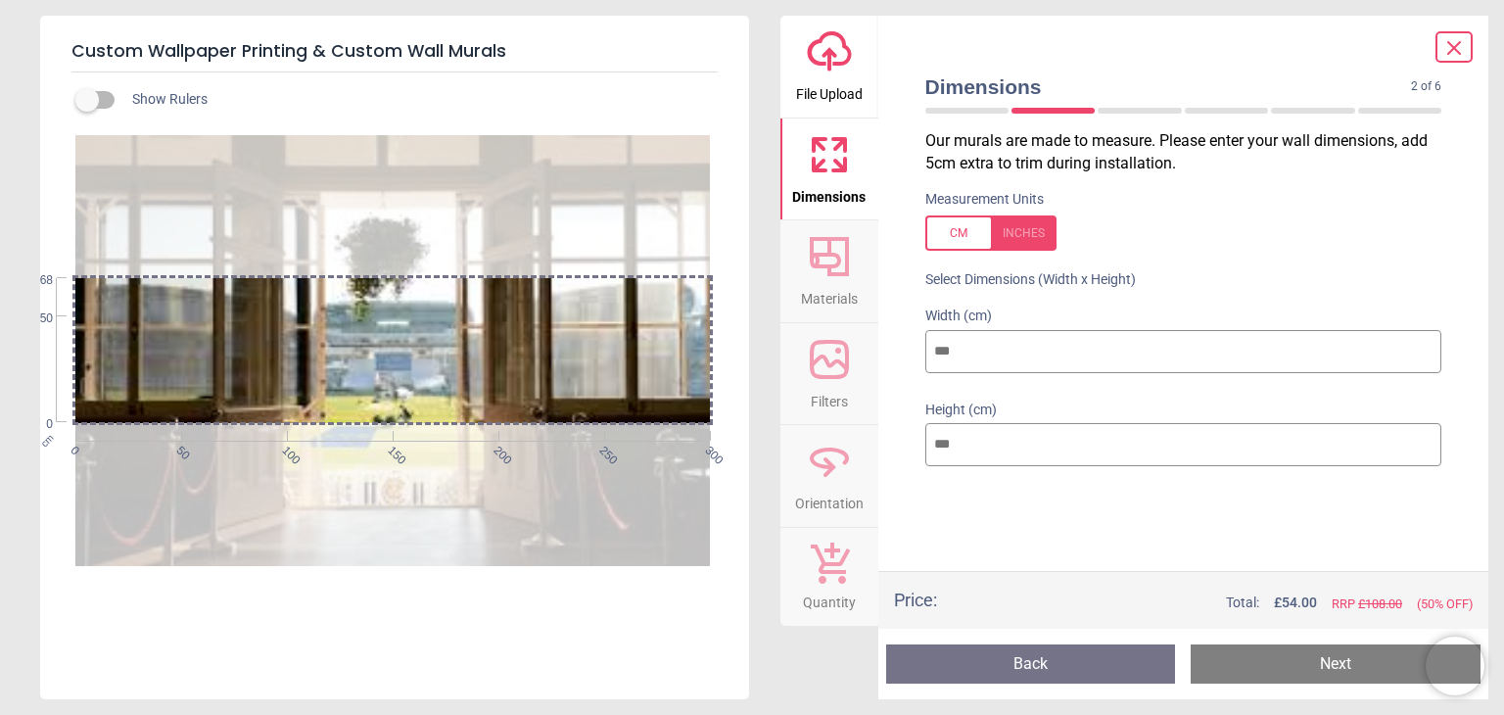
type input "***"
drag, startPoint x: 967, startPoint y: 451, endPoint x: 891, endPoint y: 463, distance: 77.3
click at [891, 463] on div "Dimensions 2 of 6 2 of 8 Our murals are made to measure. Please enter your wall…" at bounding box center [1183, 357] width 611 height 683
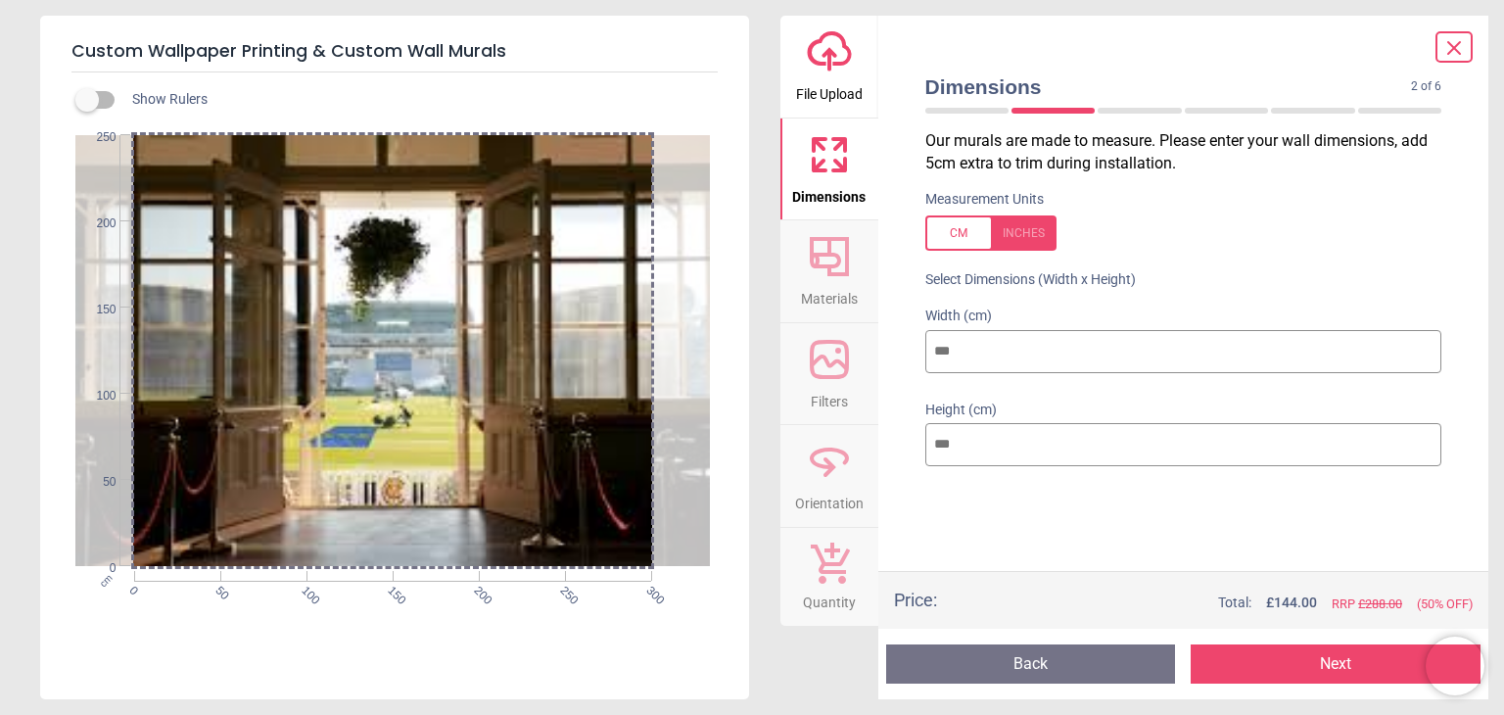
type input "***"
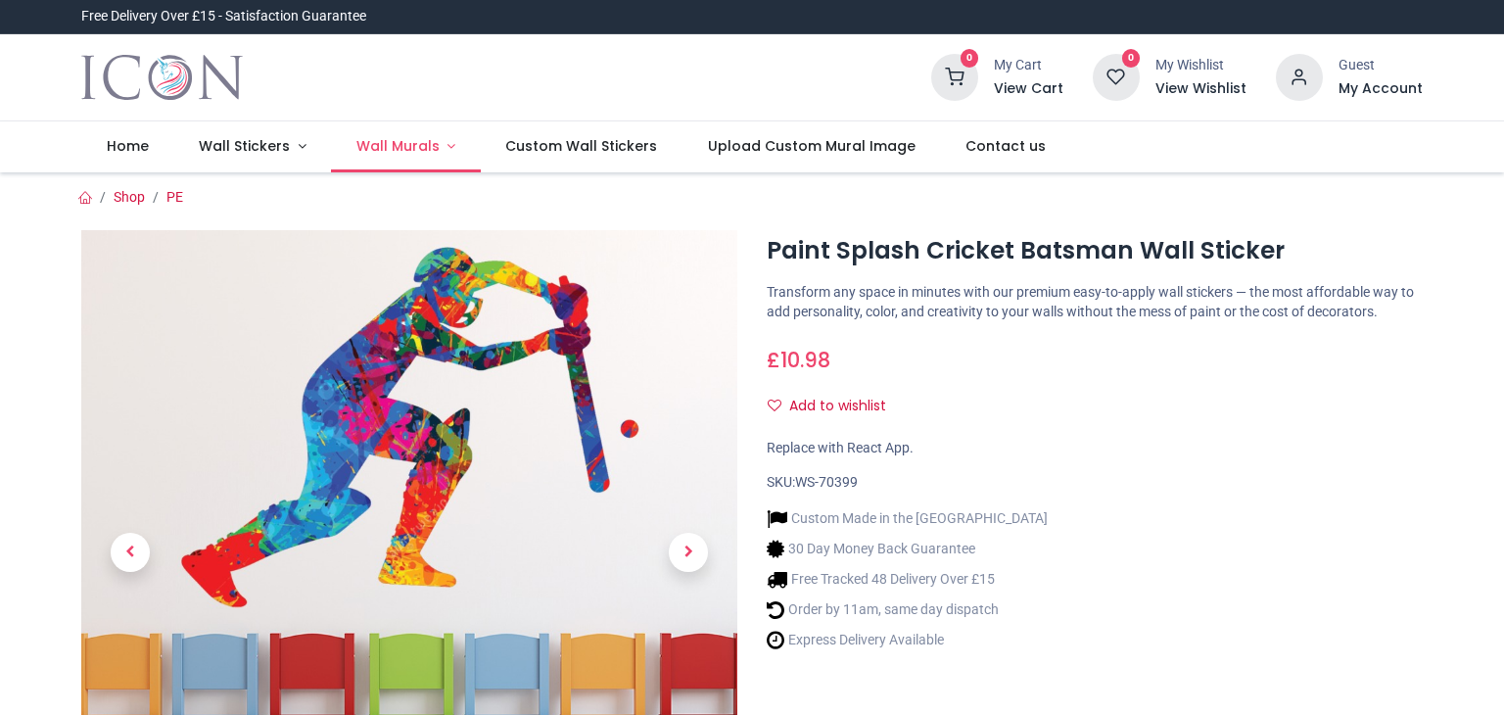
click at [410, 150] on span "Wall Murals" at bounding box center [397, 146] width 83 height 20
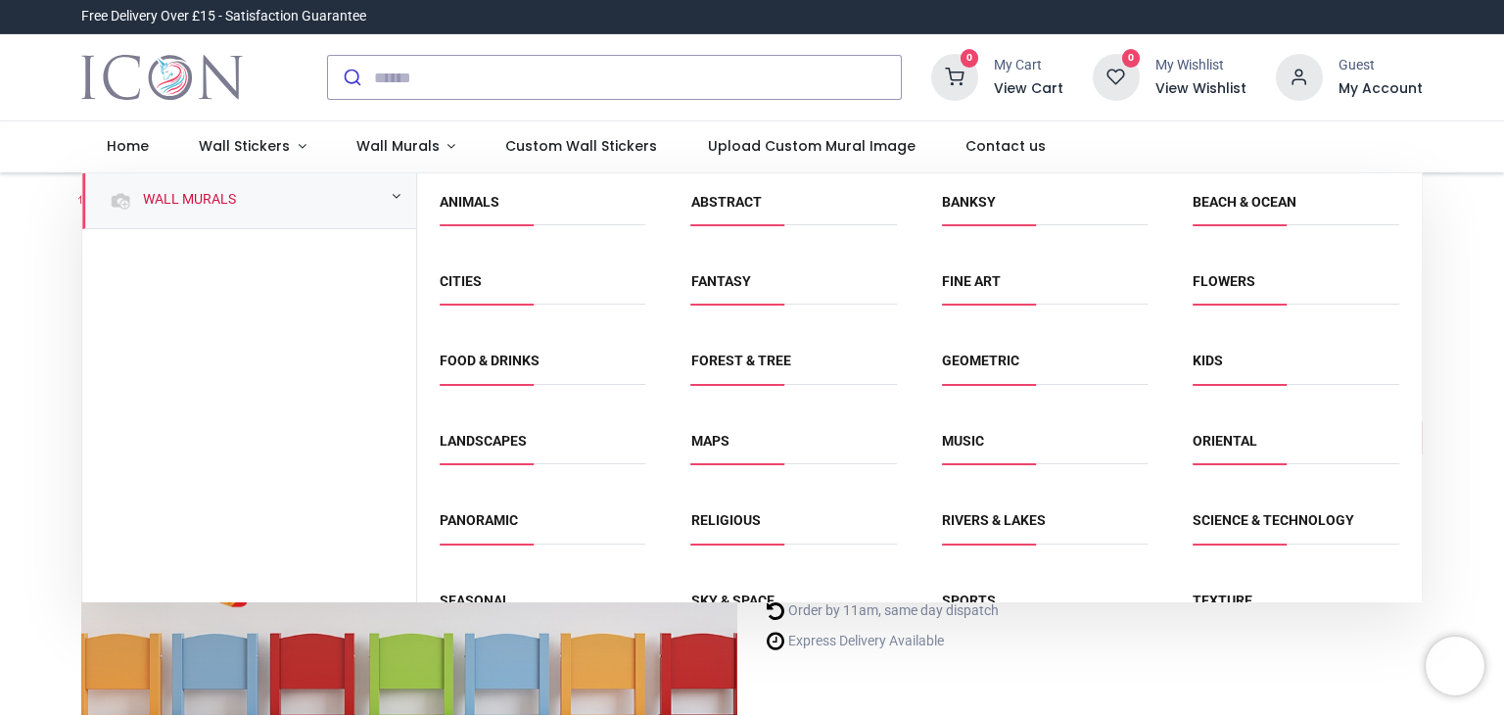
click at [290, 209] on div "Wall Murals" at bounding box center [249, 201] width 334 height 56
click at [963, 592] on link "Sports" at bounding box center [969, 600] width 54 height 16
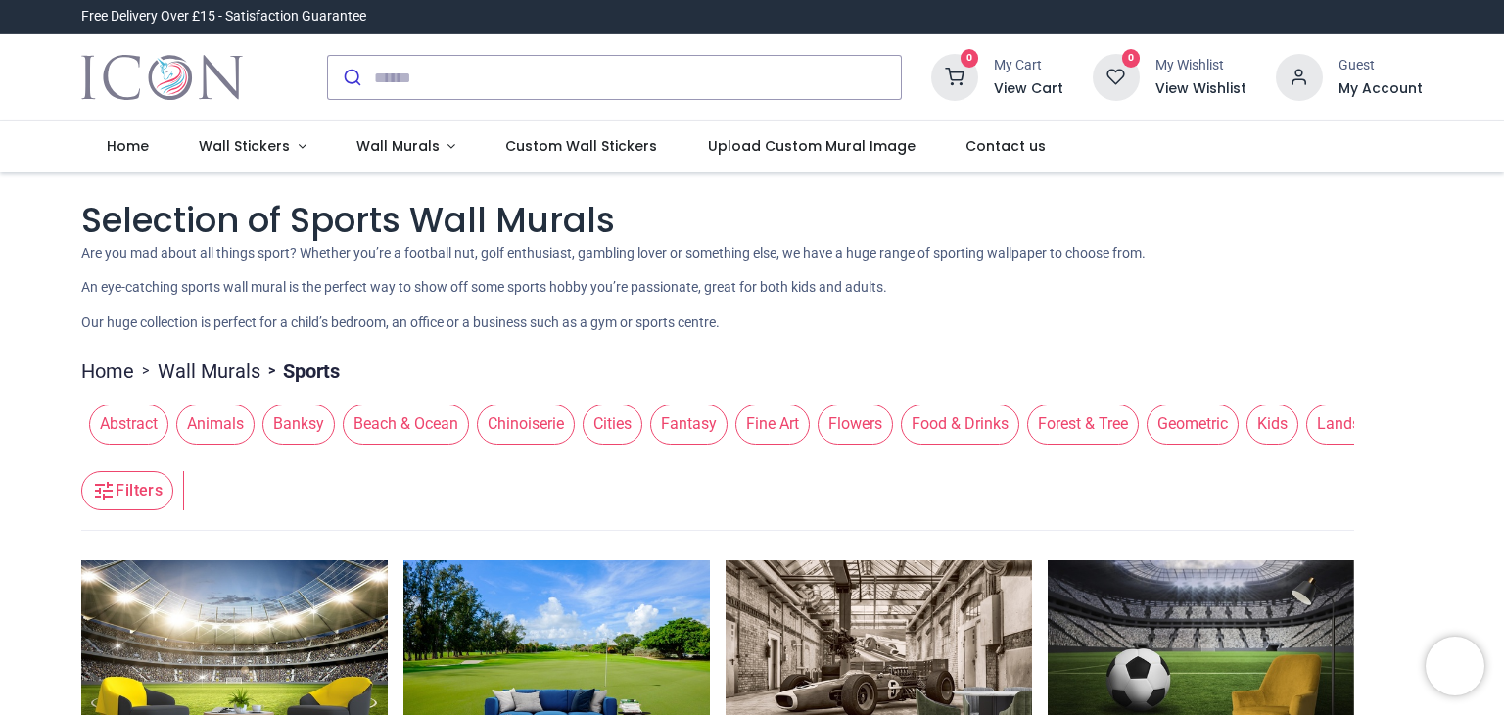
click at [1243, 369] on ul "Home > Wall Murals > Sports" at bounding box center [717, 366] width 1273 height 37
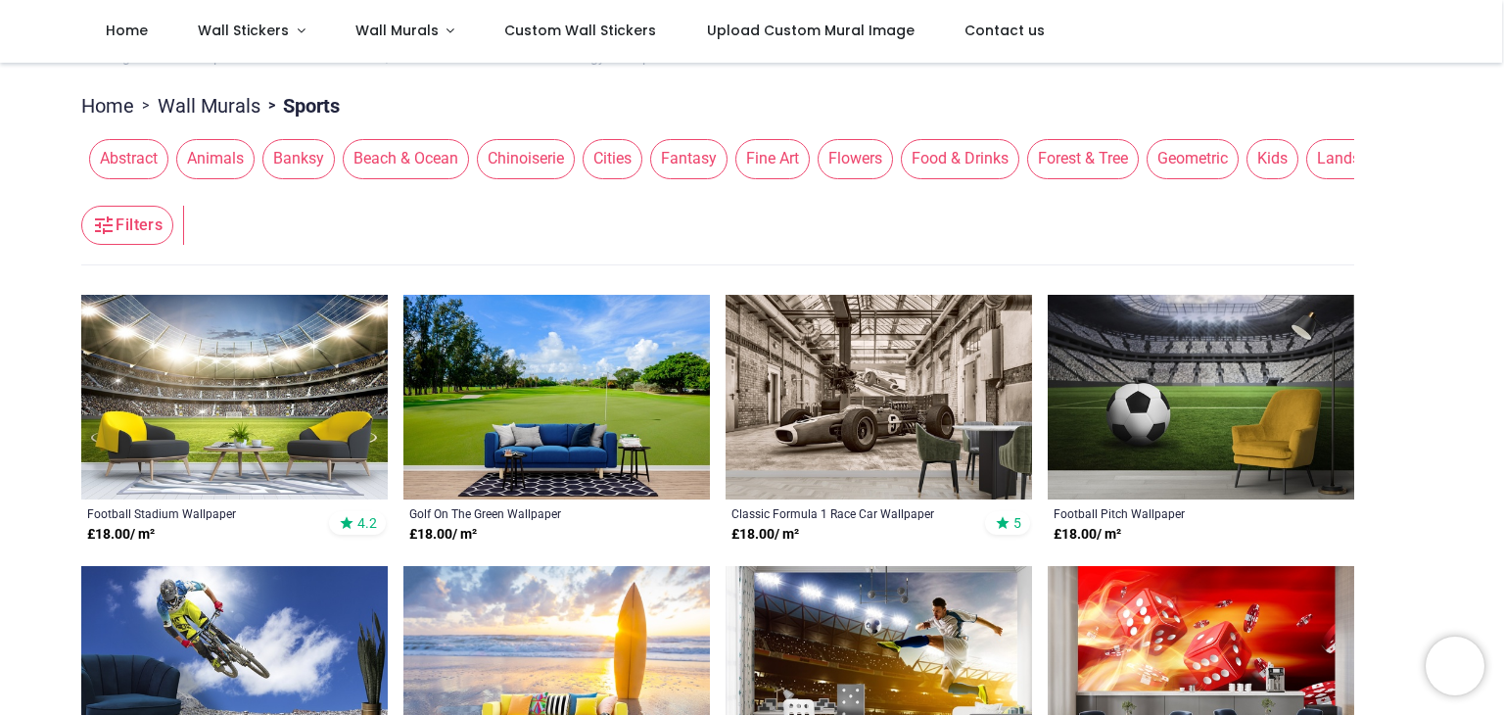
scroll to position [196, 0]
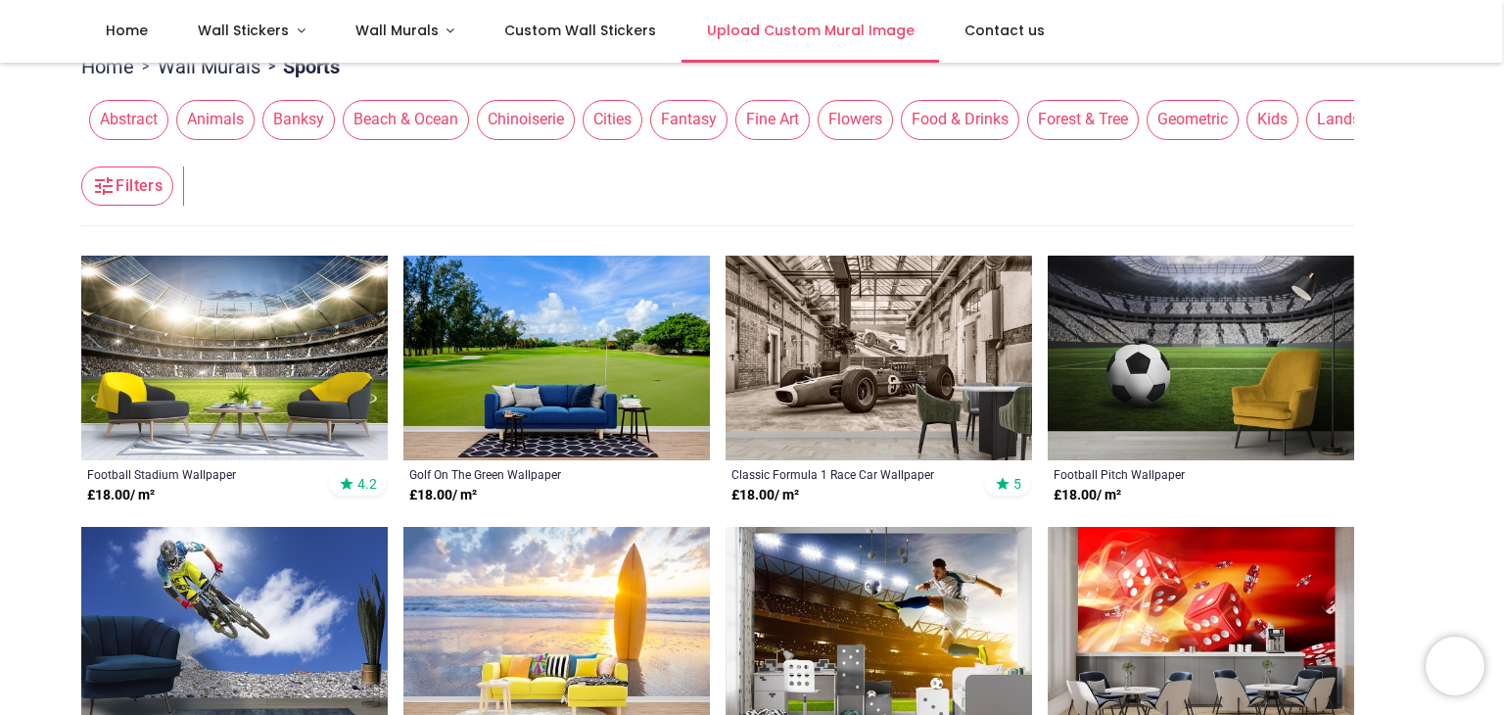
click at [811, 38] on span "Upload Custom Mural Image" at bounding box center [811, 31] width 208 height 20
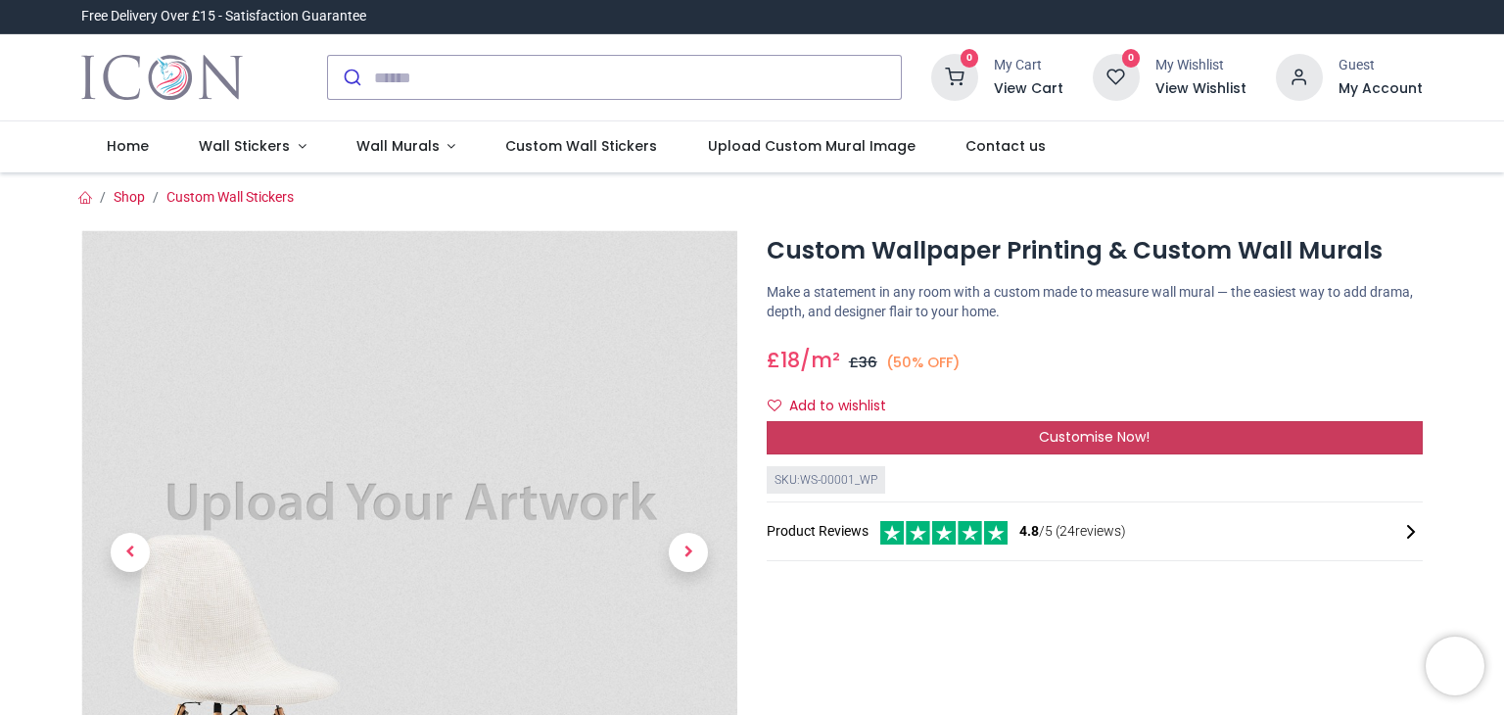
click at [952, 447] on div "Customise Now!" at bounding box center [1094, 437] width 656 height 33
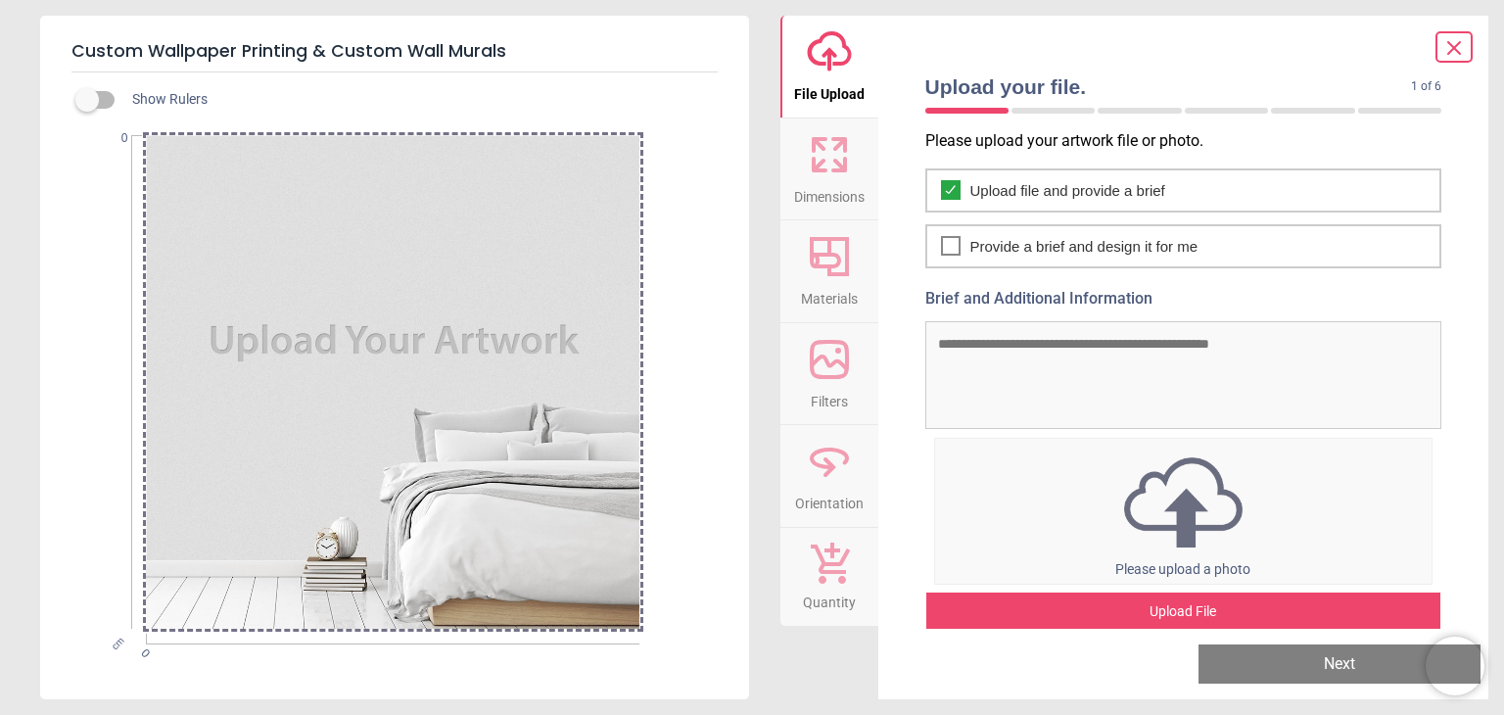
click at [1202, 510] on img at bounding box center [1183, 502] width 497 height 102
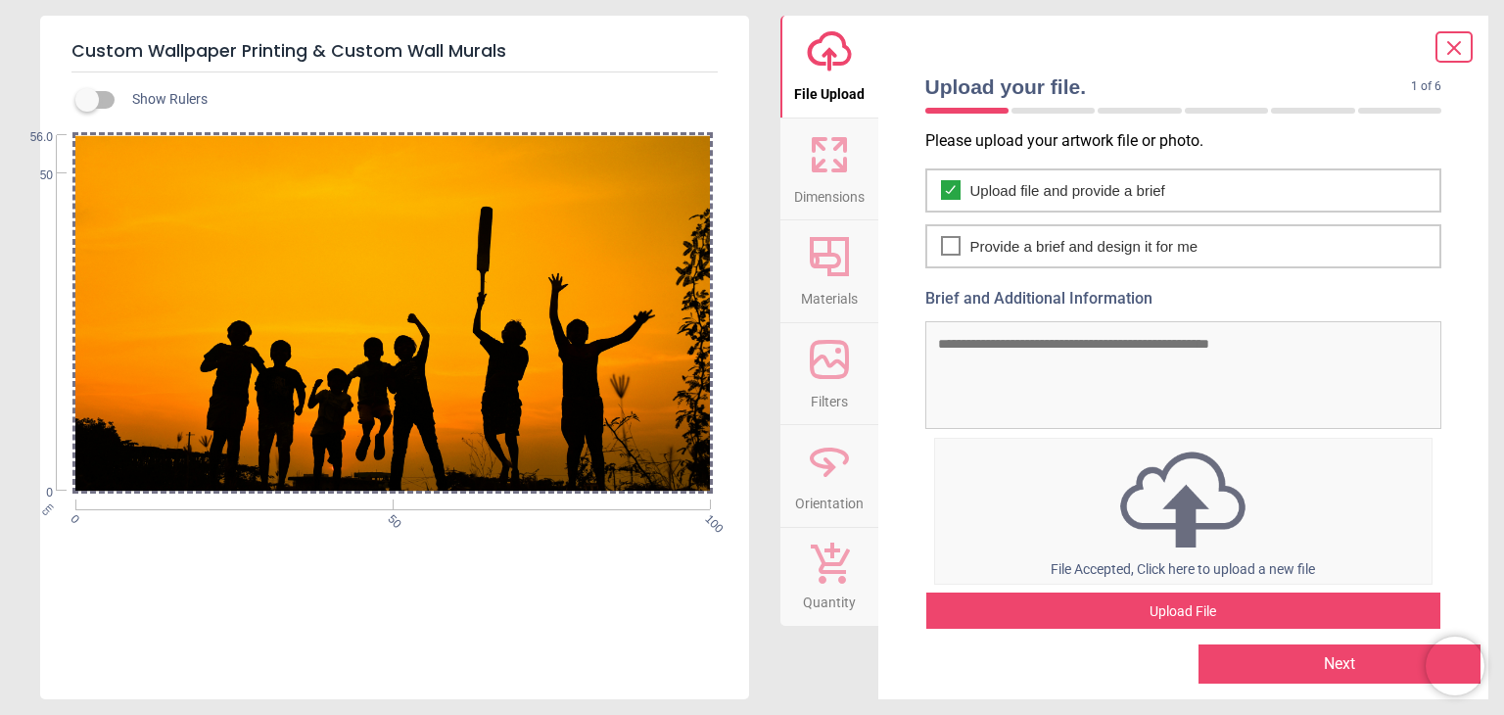
click at [1172, 607] on div "Upload File" at bounding box center [1183, 611] width 515 height 39
click at [1335, 671] on button "Next" at bounding box center [1339, 663] width 282 height 39
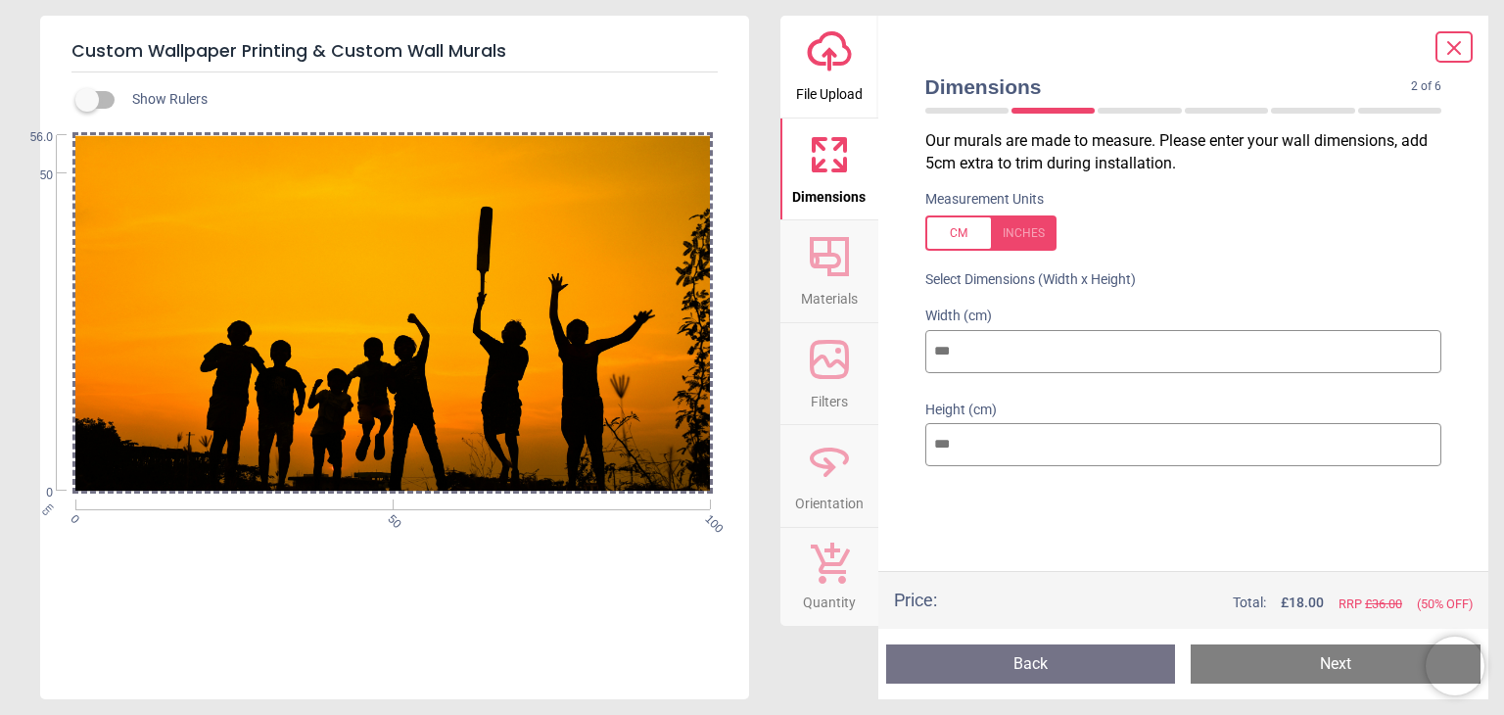
drag, startPoint x: 966, startPoint y: 354, endPoint x: 776, endPoint y: 342, distance: 190.3
click at [776, 342] on div "Custom Wallpaper Printing & Custom Wall Murals Show Rulers cm 0 50 100 0 50 56.…" at bounding box center [752, 357] width 1504 height 715
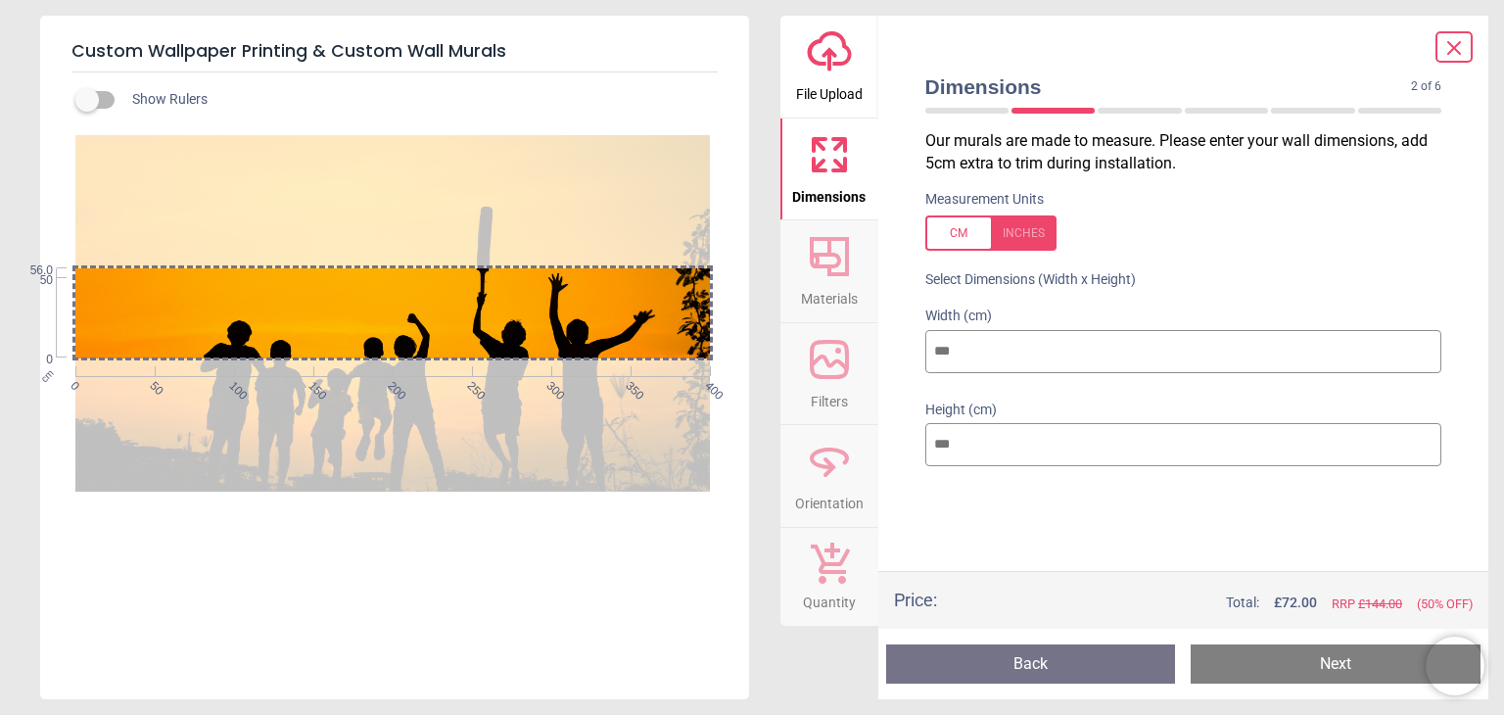
type input "***"
drag, startPoint x: 951, startPoint y: 443, endPoint x: 760, endPoint y: 440, distance: 191.9
click at [760, 440] on div "Custom Wallpaper Printing & Custom Wall Murals Show Rulers cm 0 50 100 150 200 …" at bounding box center [752, 357] width 1504 height 715
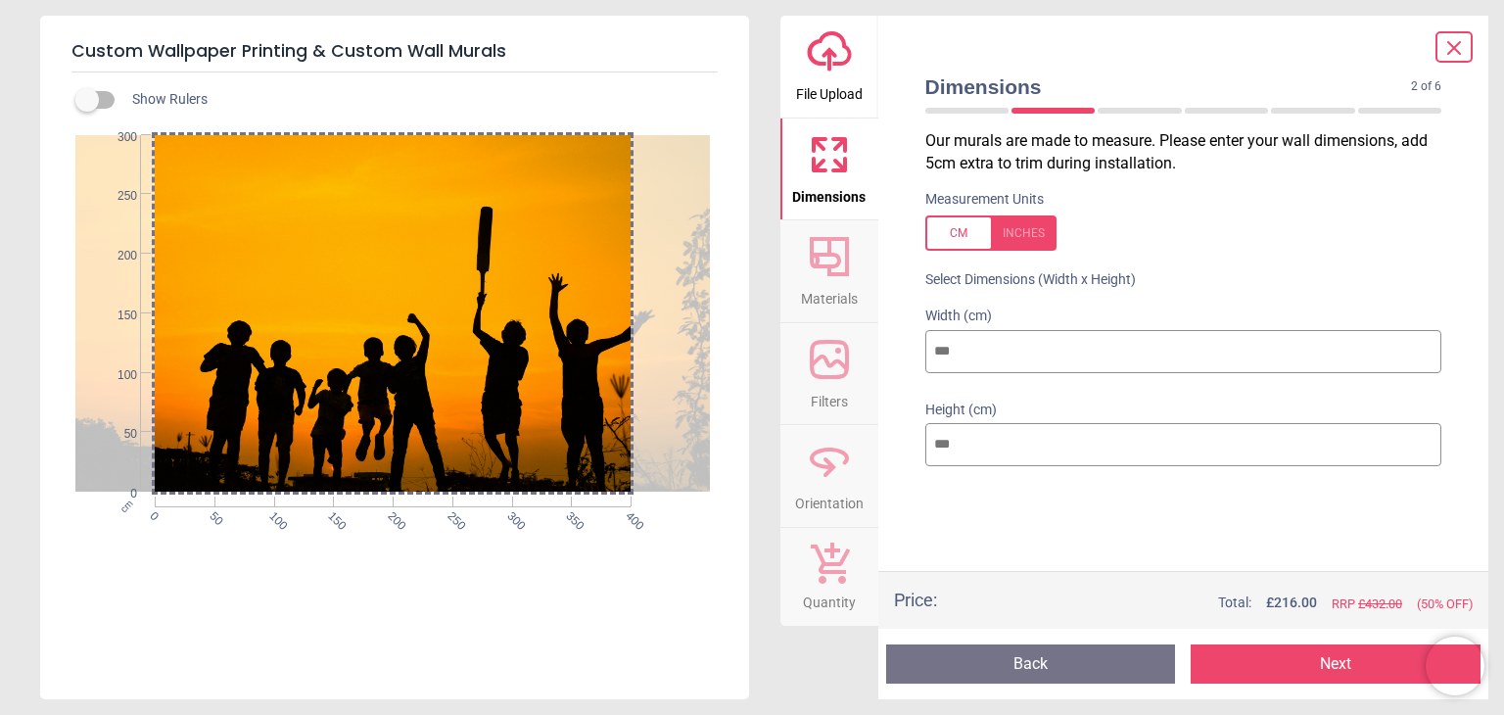
type input "***"
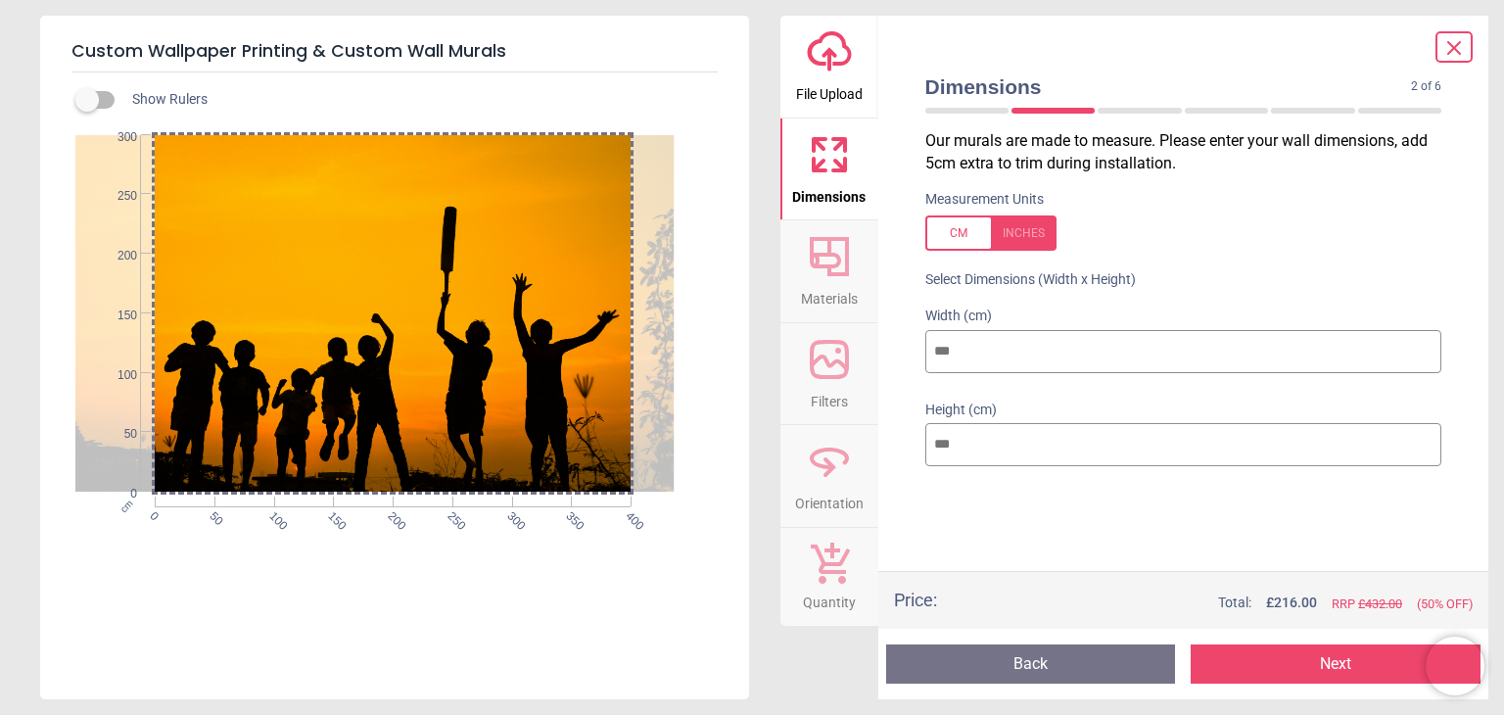
drag, startPoint x: 394, startPoint y: 363, endPoint x: 357, endPoint y: 393, distance: 46.6
click at [357, 393] on div at bounding box center [356, 313] width 634 height 357
click at [1249, 664] on button "Next" at bounding box center [1335, 663] width 290 height 39
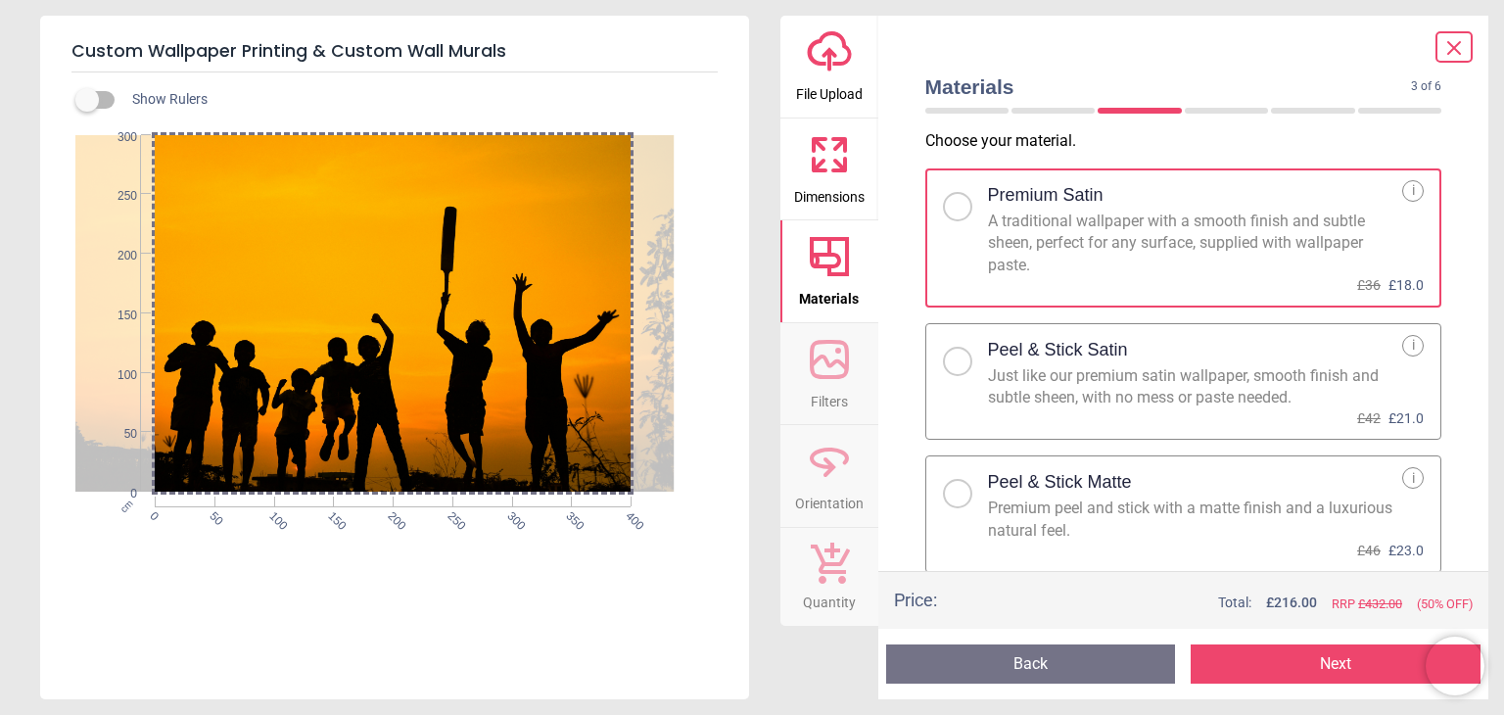
click at [1305, 673] on button "Next" at bounding box center [1335, 663] width 290 height 39
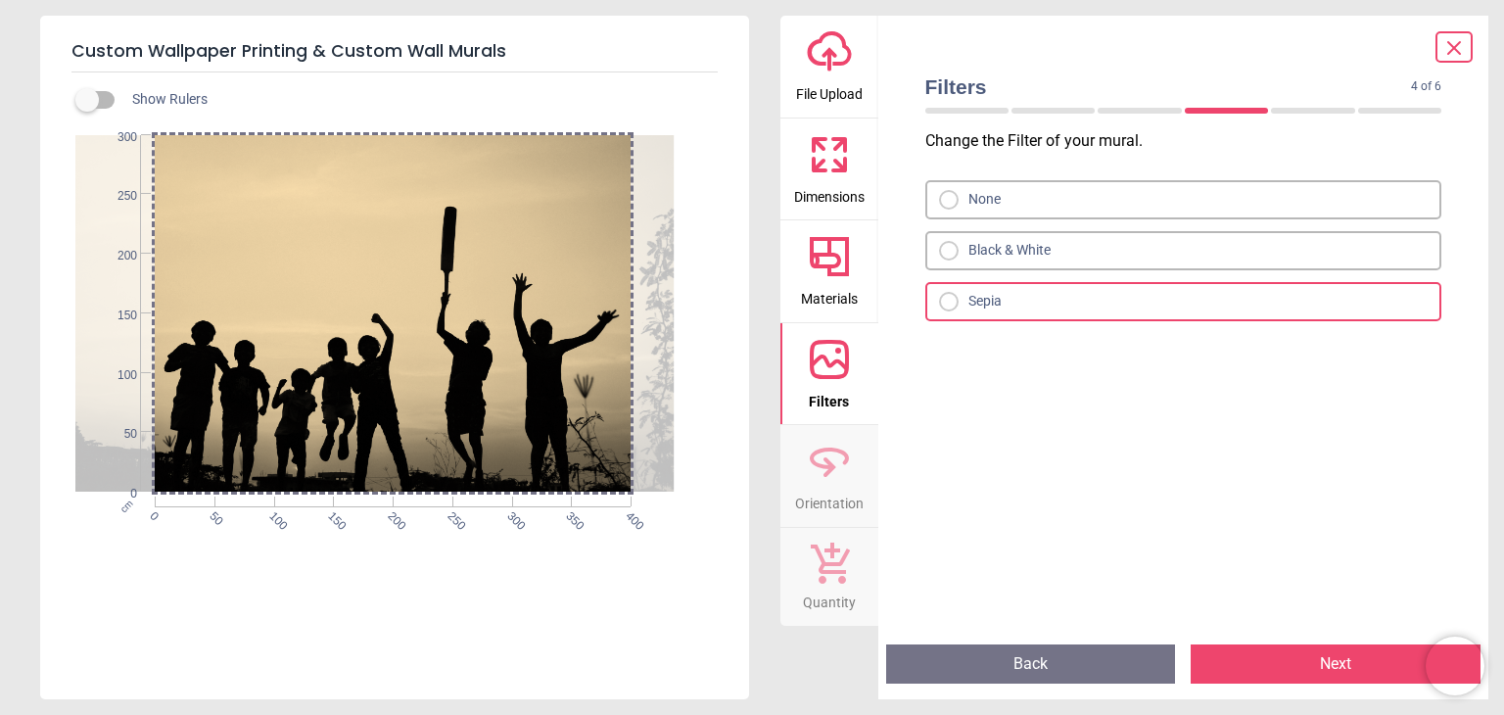
click at [946, 258] on div at bounding box center [949, 251] width 20 height 20
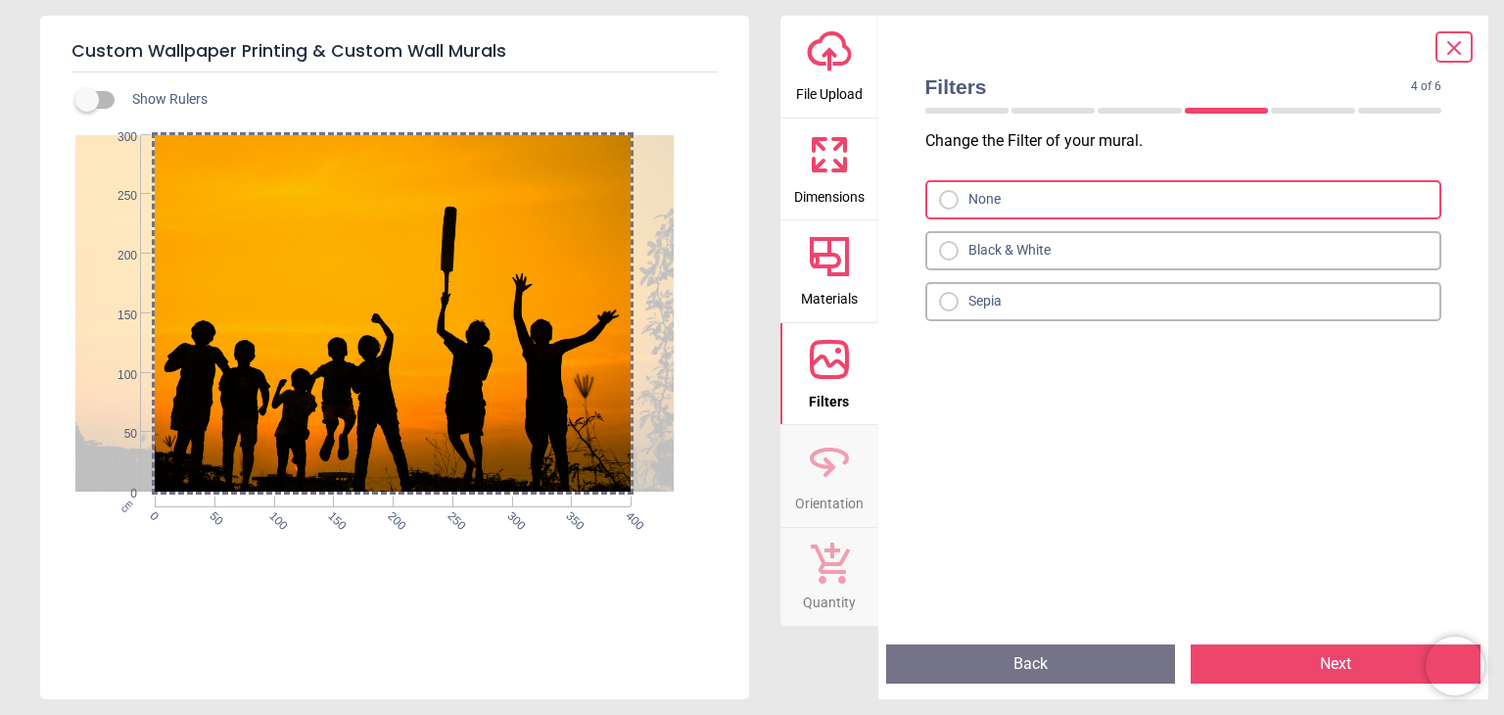
click at [1254, 666] on button "Next" at bounding box center [1335, 663] width 290 height 39
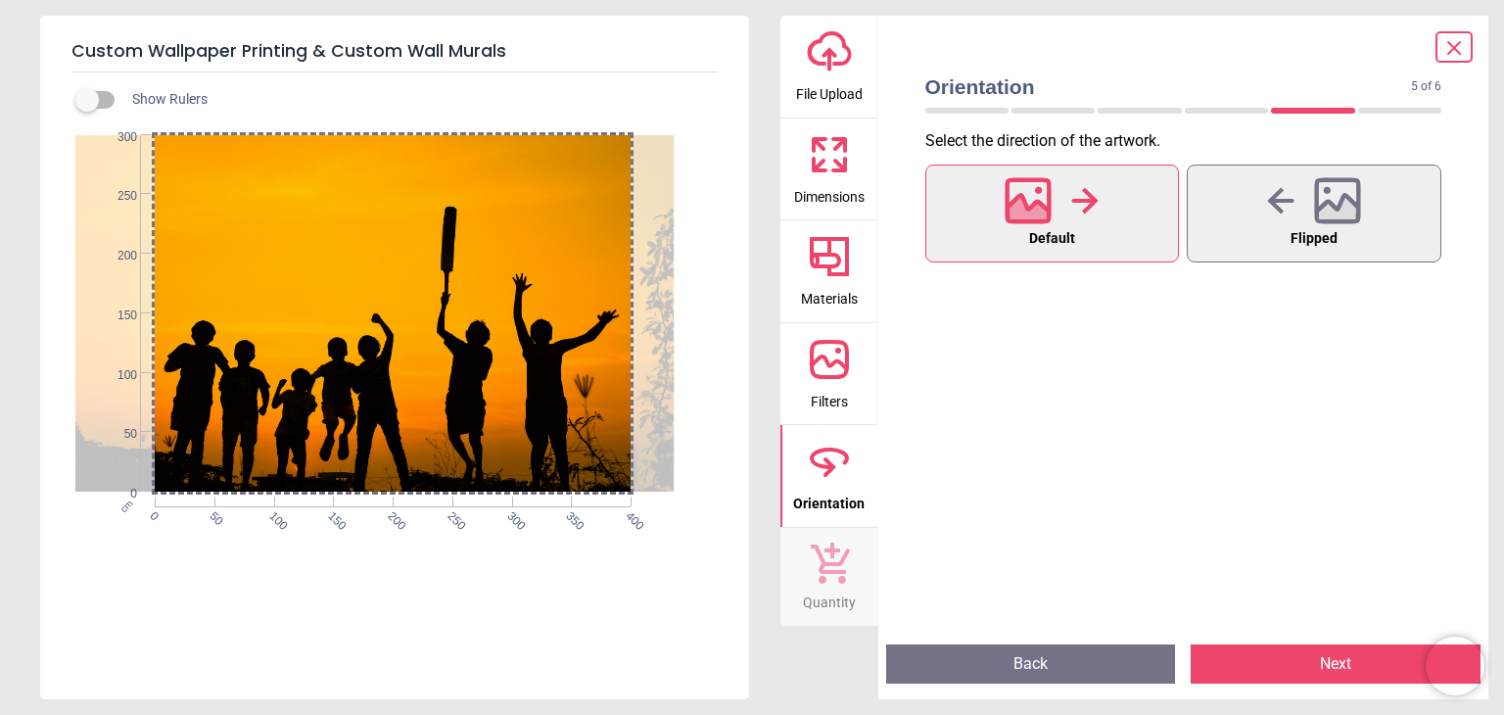
click at [1316, 663] on button "Next" at bounding box center [1335, 663] width 290 height 39
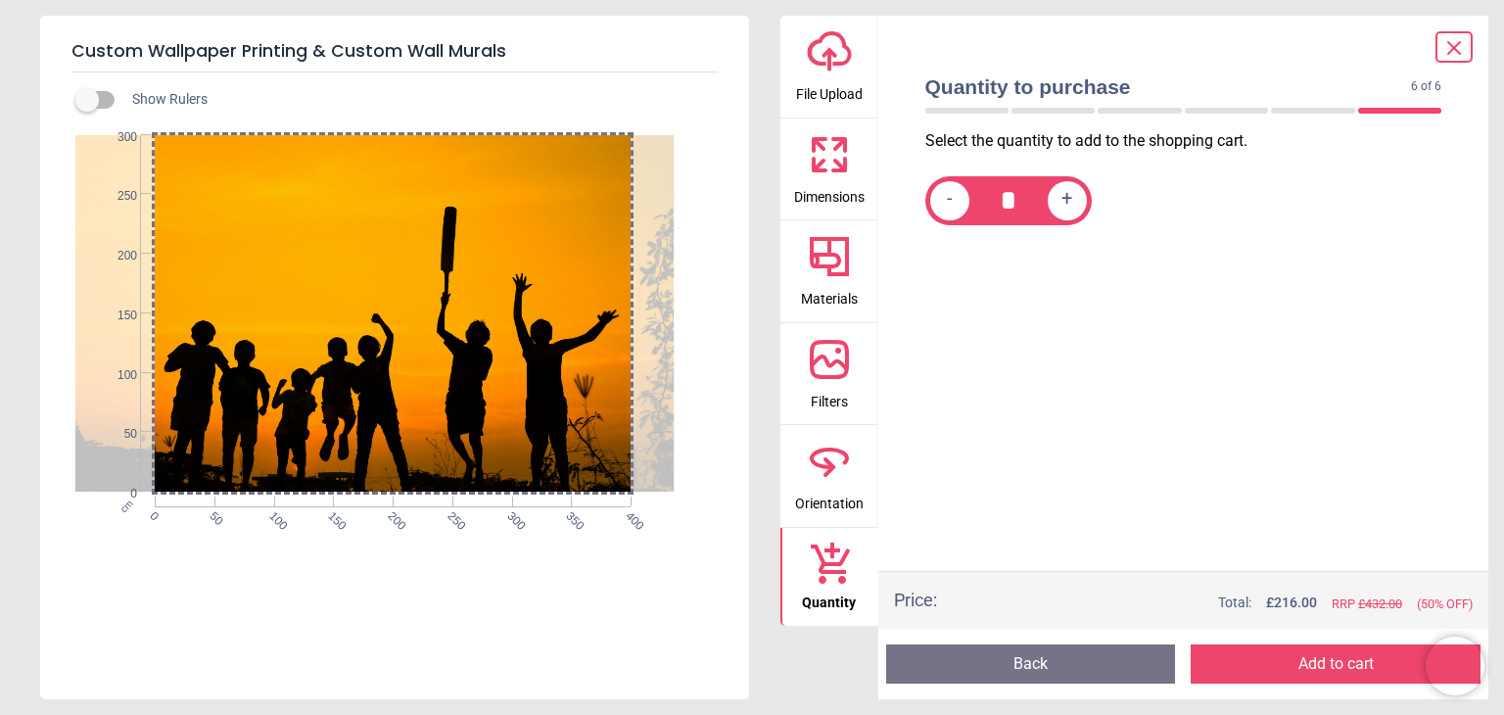
click at [1316, 663] on button "Add to cart" at bounding box center [1335, 663] width 290 height 39
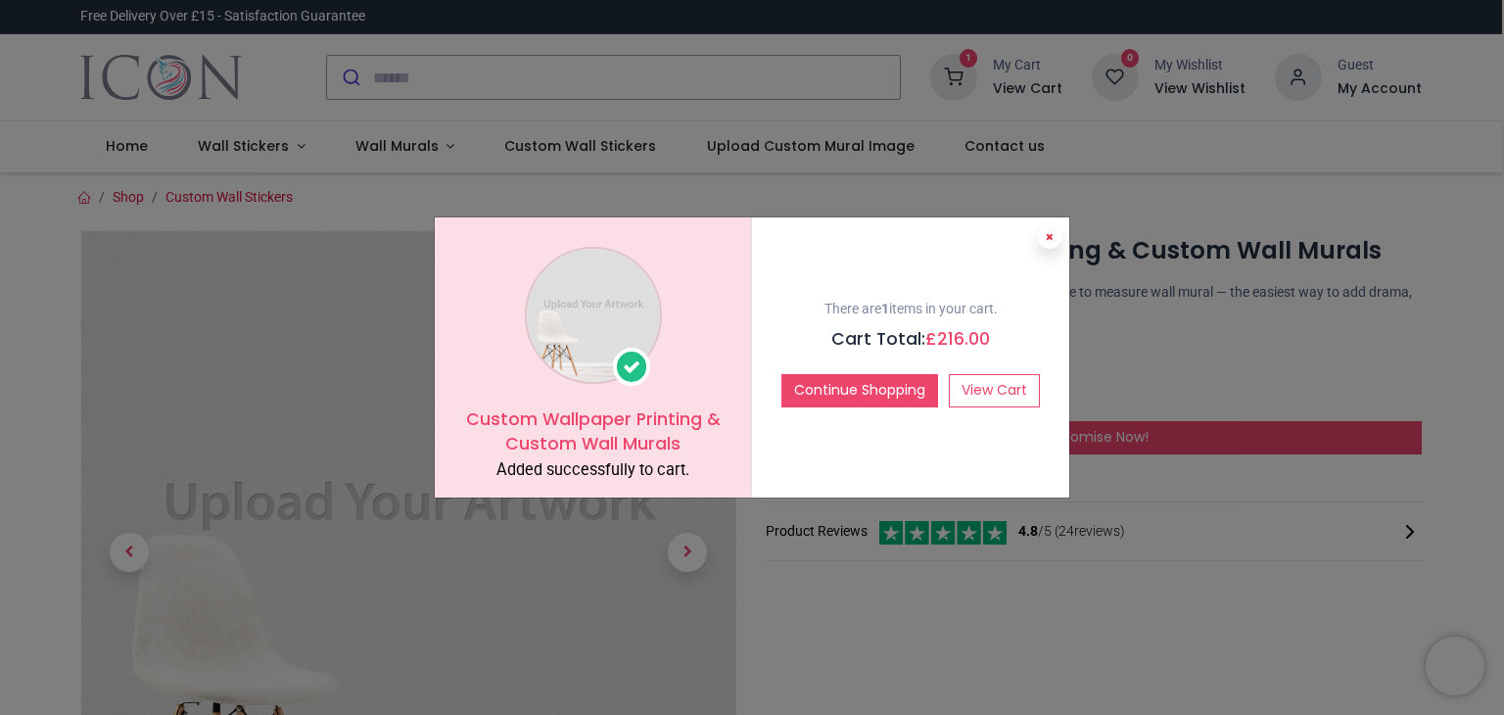
click at [1050, 245] on button at bounding box center [1049, 236] width 23 height 23
